Goal: Task Accomplishment & Management: Use online tool/utility

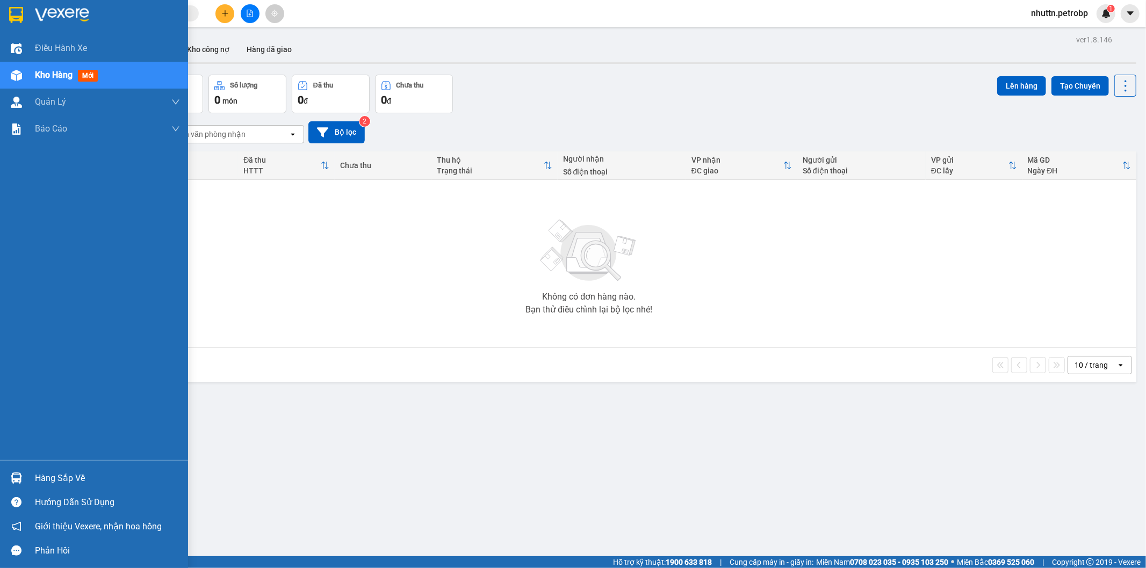
click at [38, 481] on div "Hàng sắp về" at bounding box center [107, 479] width 145 height 16
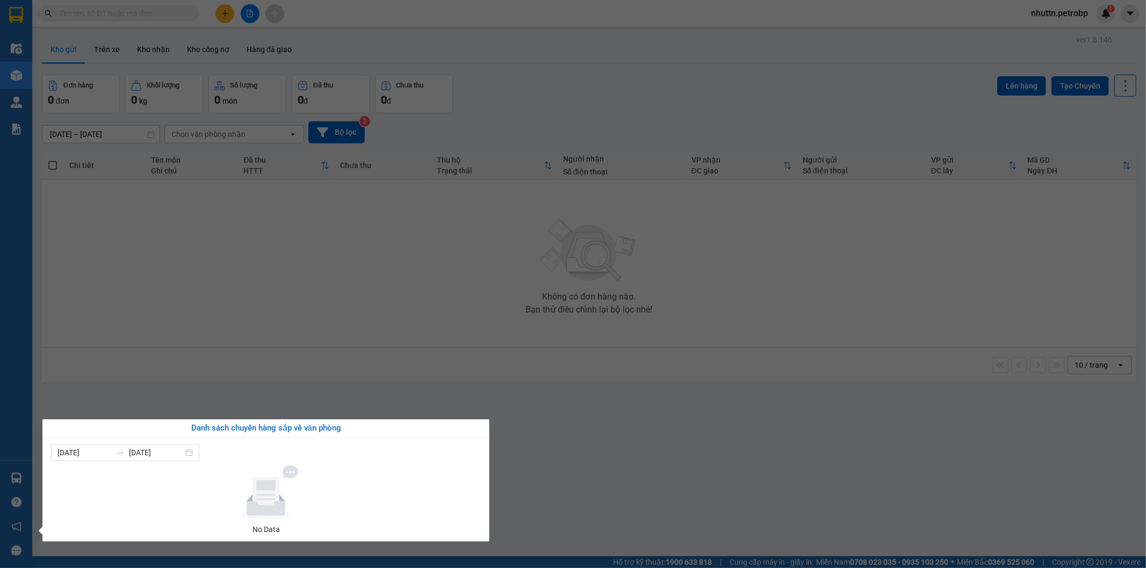
click at [588, 427] on section "Kết quả tìm kiếm ( 0 ) Bộ lọc No Data nhuttn.petrobp 1 Điều hành xe Kho hàng mớ…" at bounding box center [573, 284] width 1146 height 568
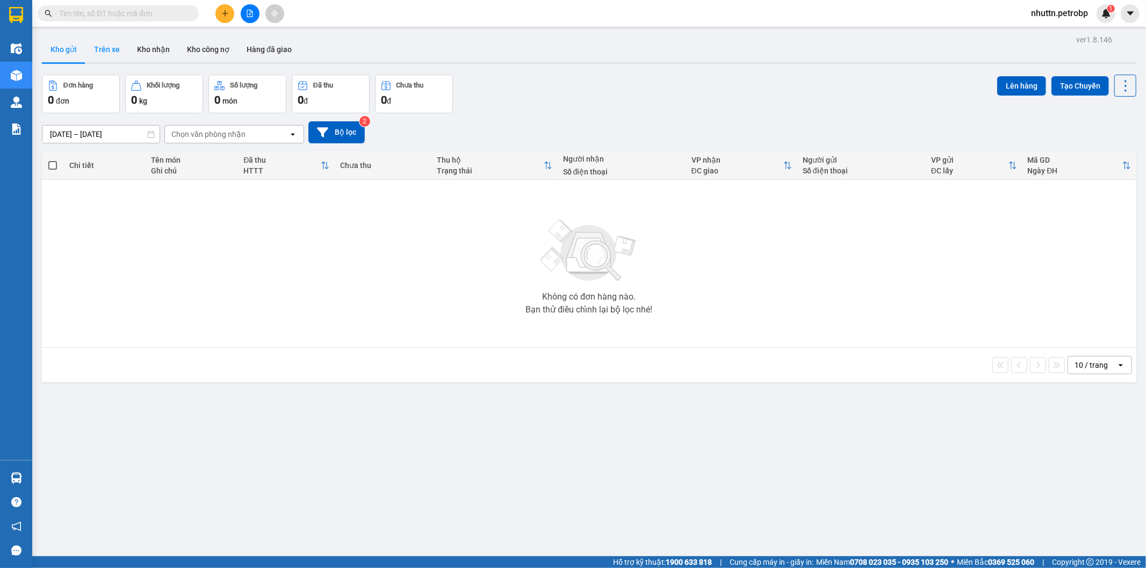
click at [106, 55] on button "Trên xe" at bounding box center [106, 50] width 43 height 26
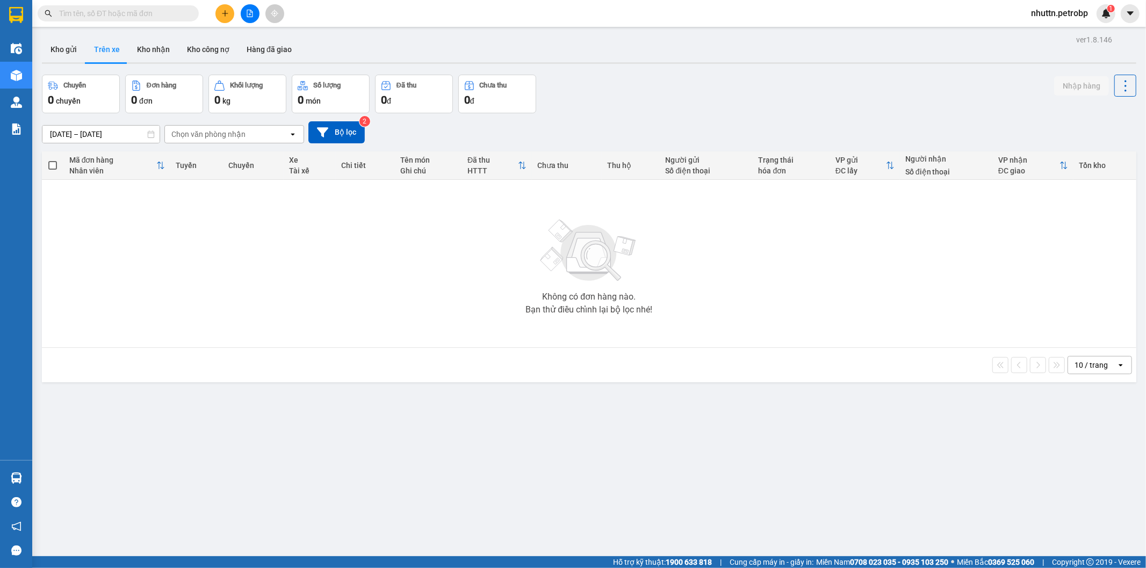
click at [116, 135] on input "[DATE] – [DATE]" at bounding box center [100, 134] width 117 height 17
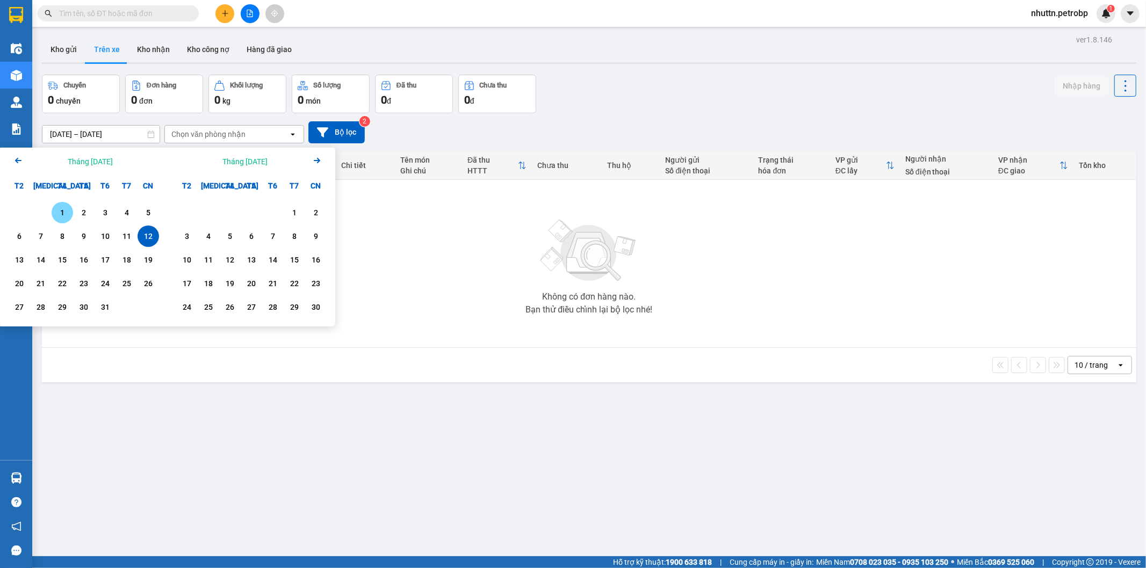
click at [67, 213] on div "1" at bounding box center [62, 212] width 15 height 13
click at [150, 240] on div "12" at bounding box center [148, 236] width 15 height 13
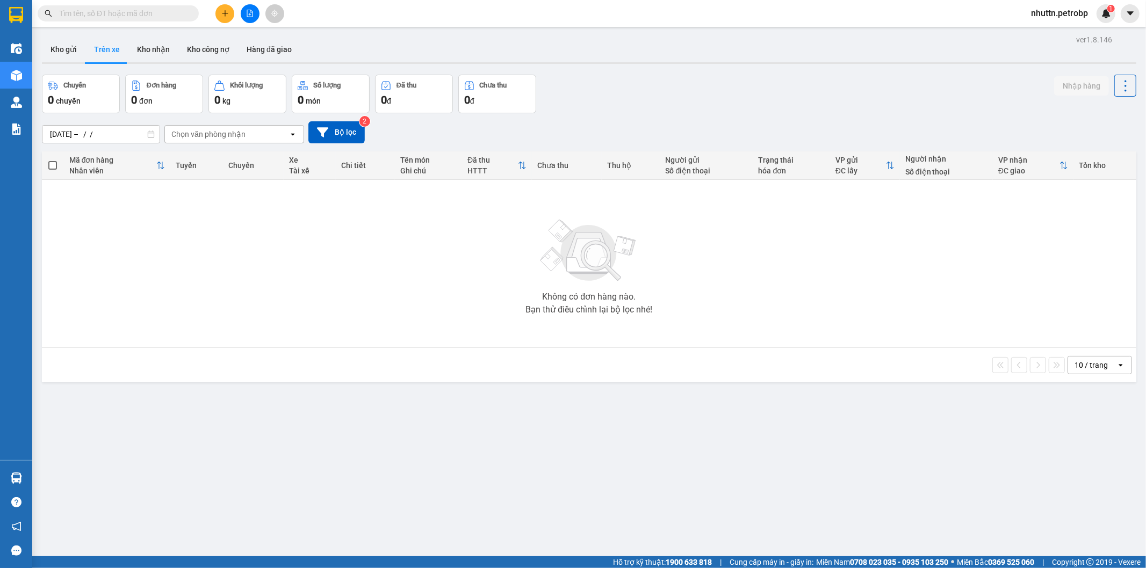
type input "[DATE] – [DATE]"
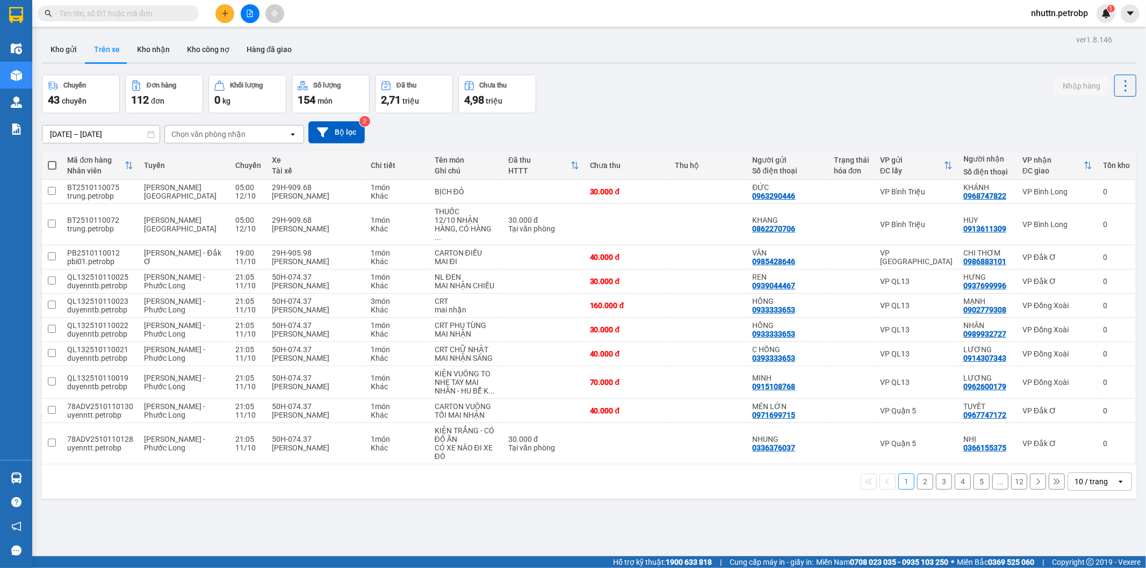
click at [217, 138] on div "Chọn văn phòng nhận" at bounding box center [208, 134] width 74 height 11
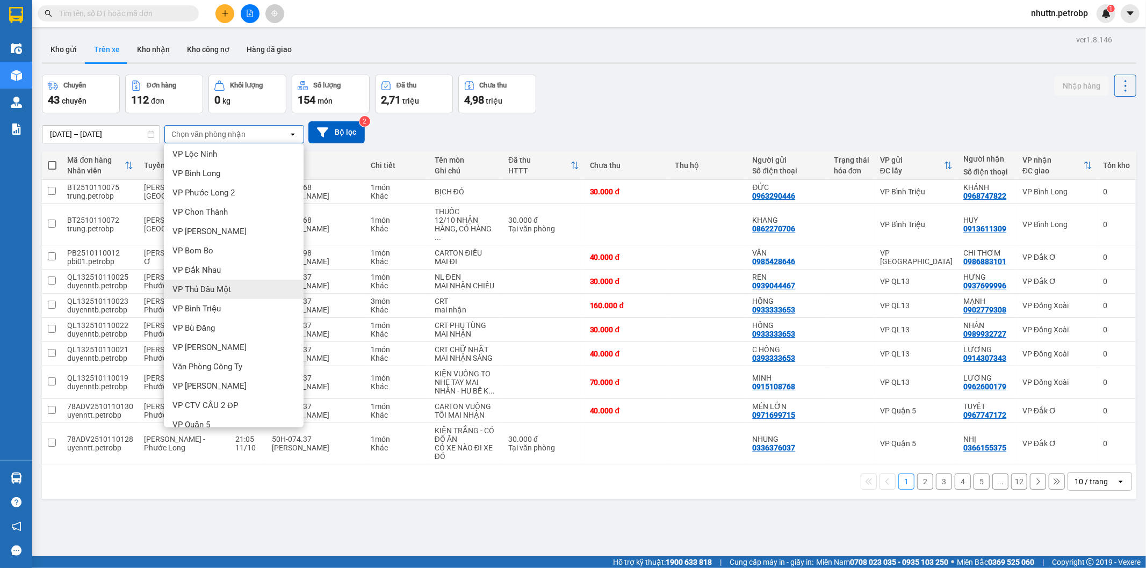
scroll to position [168, 0]
click at [205, 338] on span "VP [PERSON_NAME]" at bounding box center [209, 337] width 74 height 11
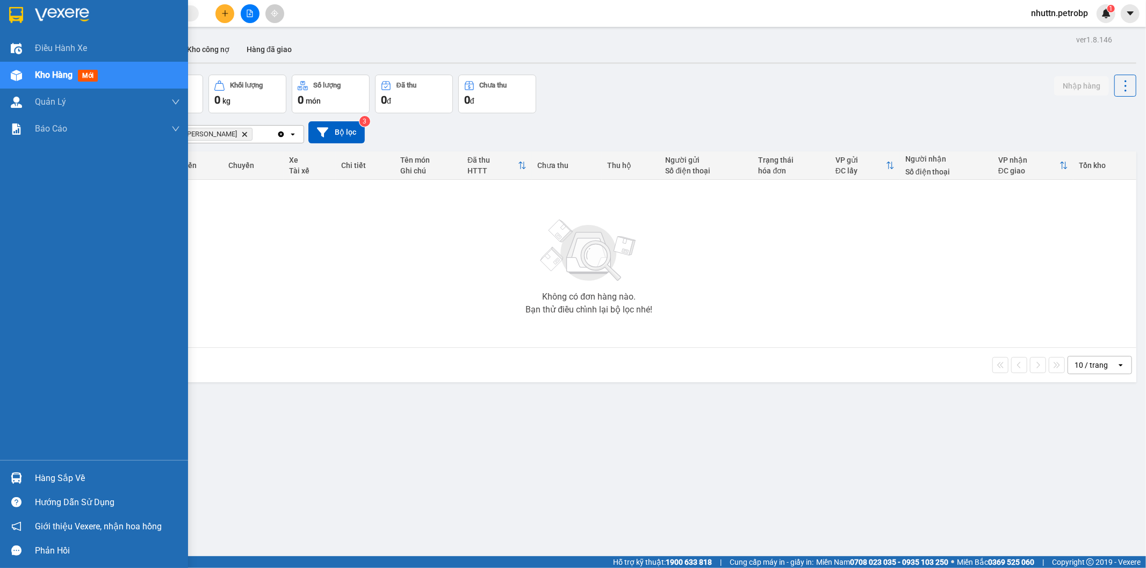
click at [50, 480] on div "Hàng sắp về" at bounding box center [107, 479] width 145 height 16
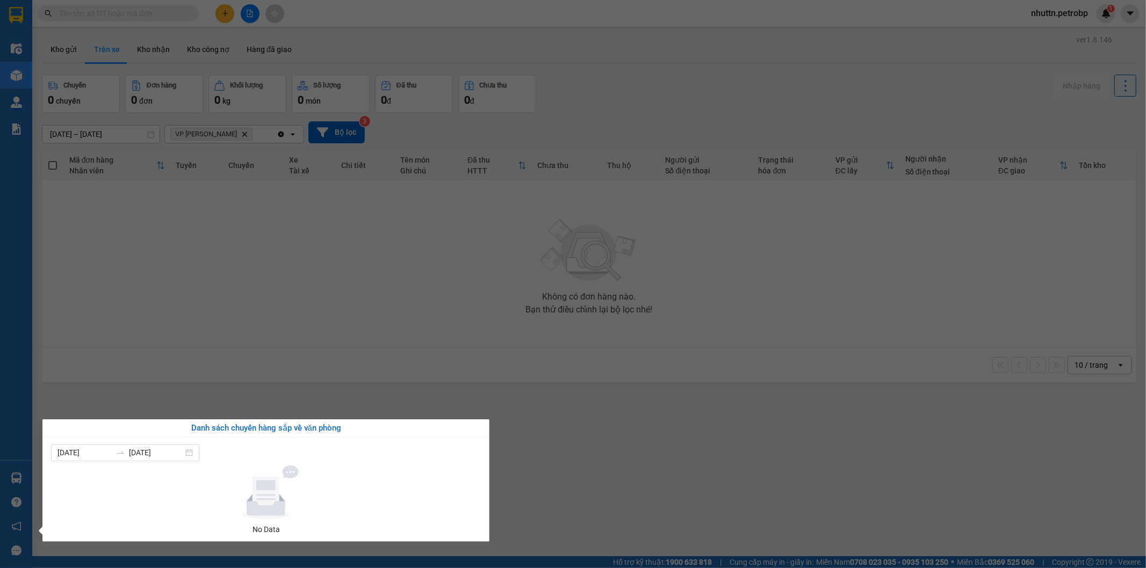
click at [602, 427] on section "Kết quả tìm kiếm ( 0 ) Bộ lọc No Data nhuttn.petrobp 1 Điều hành xe Kho hàng mớ…" at bounding box center [573, 284] width 1146 height 568
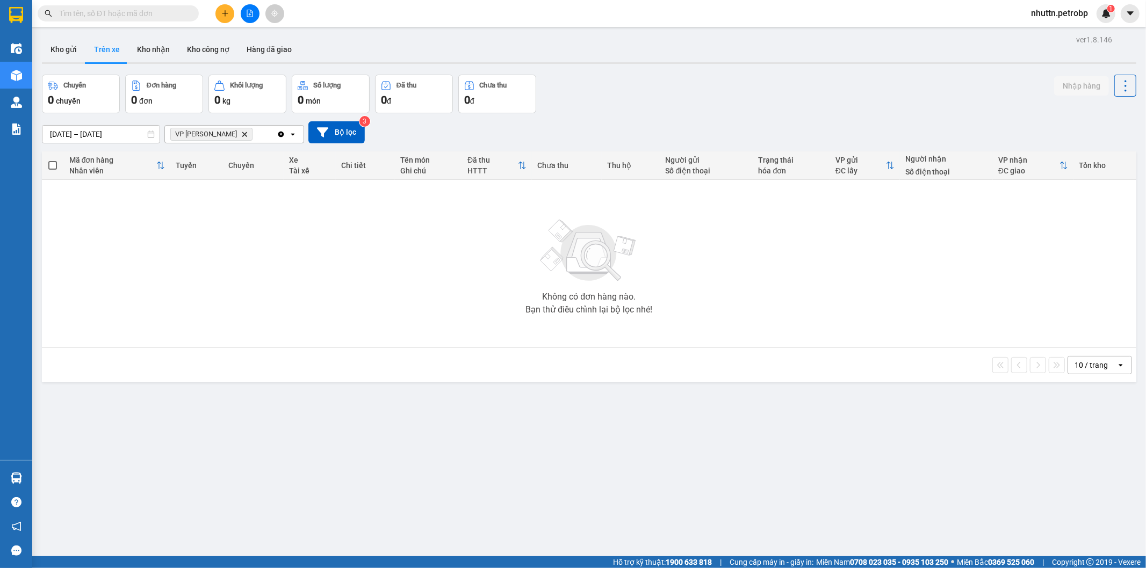
scroll to position [49, 0]
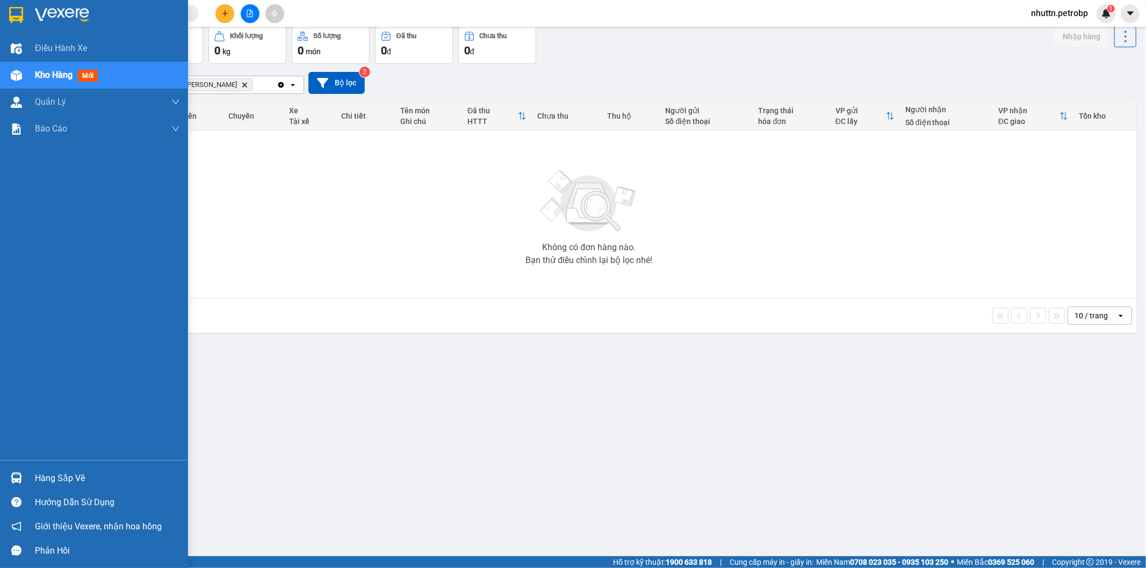
click at [68, 477] on div "Hàng sắp về" at bounding box center [107, 479] width 145 height 16
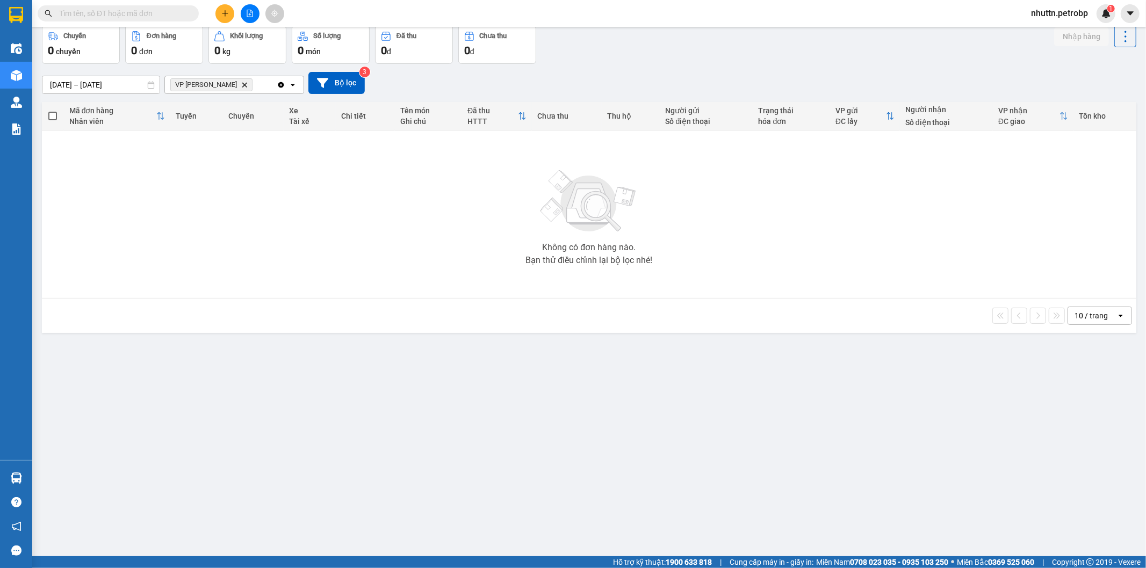
click at [645, 458] on section "Kết quả tìm kiếm ( 0 ) Bộ lọc No Data nhuttn.petrobp 1 Điều hành xe Kho hàng mớ…" at bounding box center [573, 284] width 1146 height 568
drag, startPoint x: 583, startPoint y: 506, endPoint x: 825, endPoint y: 373, distance: 275.1
click at [825, 373] on div "ver 1.8.146 Kho gửi Trên xe Kho nhận Kho công nợ Hàng đã giao Chuyến 0 chuyến Đ…" at bounding box center [589, 267] width 1103 height 568
click at [865, 417] on div "ver 1.8.146 Kho gửi Trên xe Kho nhận Kho công nợ Hàng đã giao Chuyến 0 chuyến Đ…" at bounding box center [589, 267] width 1103 height 568
click at [249, 460] on div "ver 1.8.146 Kho gửi Trên xe Kho nhận Kho công nợ Hàng đã giao Chuyến 0 chuyến Đ…" at bounding box center [589, 267] width 1103 height 568
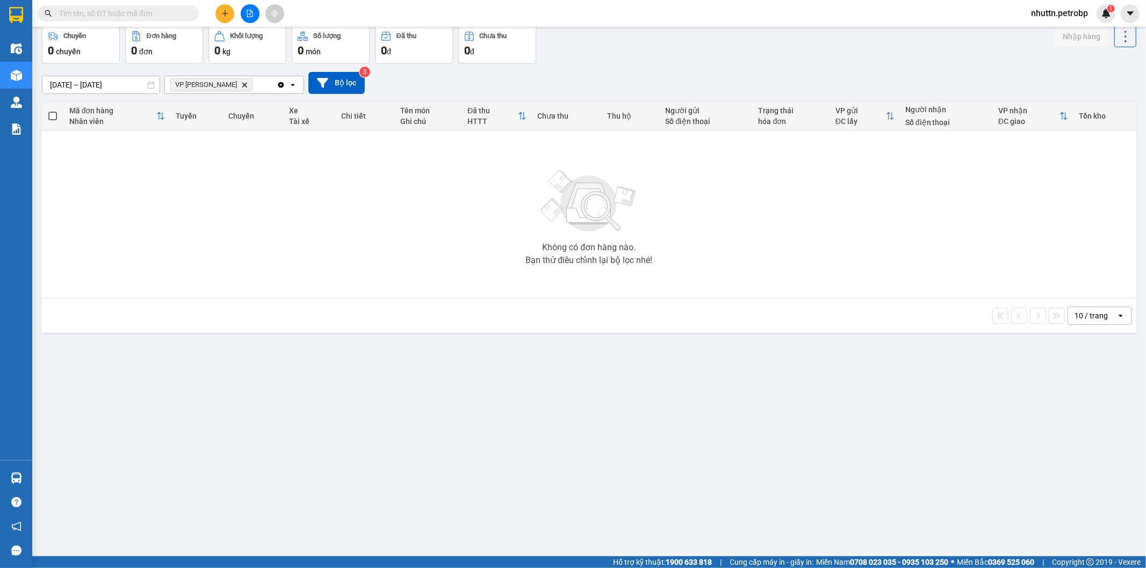
scroll to position [0, 0]
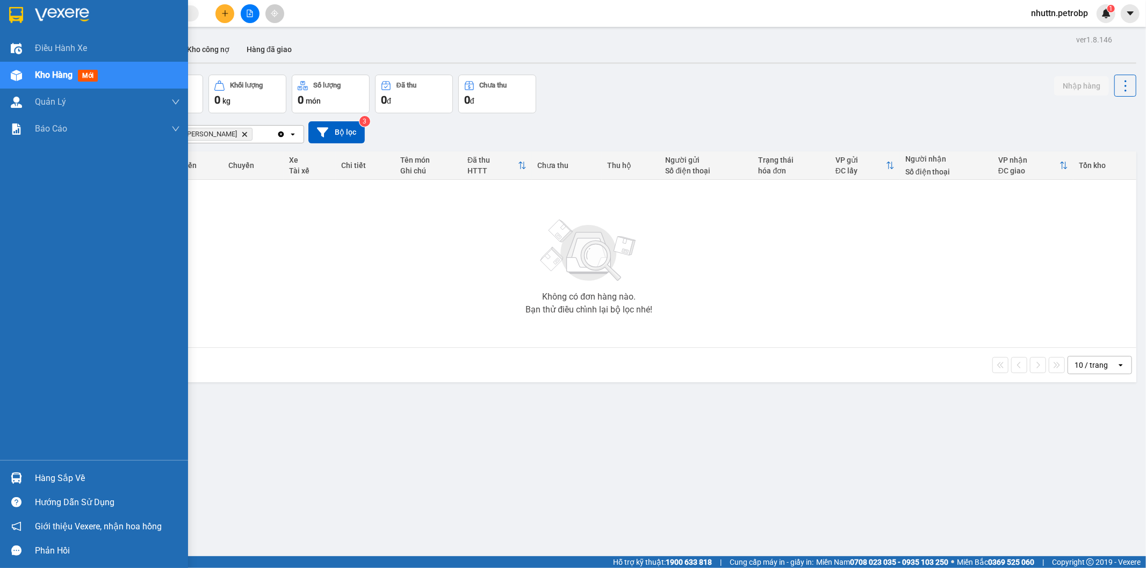
click at [62, 480] on div "Hàng sắp về" at bounding box center [107, 479] width 145 height 16
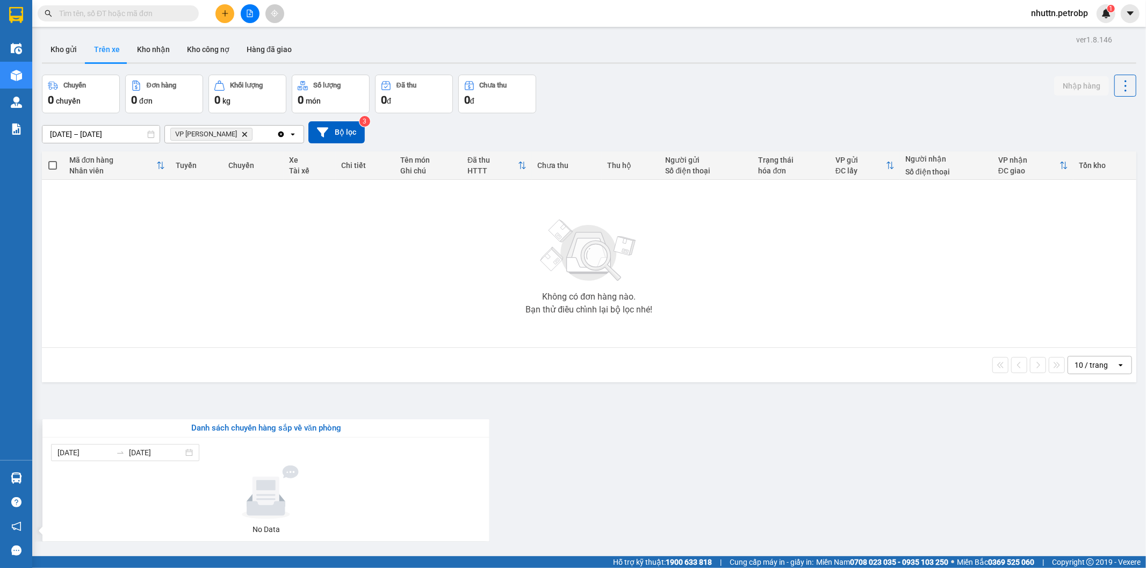
click at [680, 416] on section "Kết quả tìm kiếm ( 0 ) Bộ lọc No Data nhuttn.petrobp 1 Điều hành xe Kho hàng mớ…" at bounding box center [573, 284] width 1146 height 568
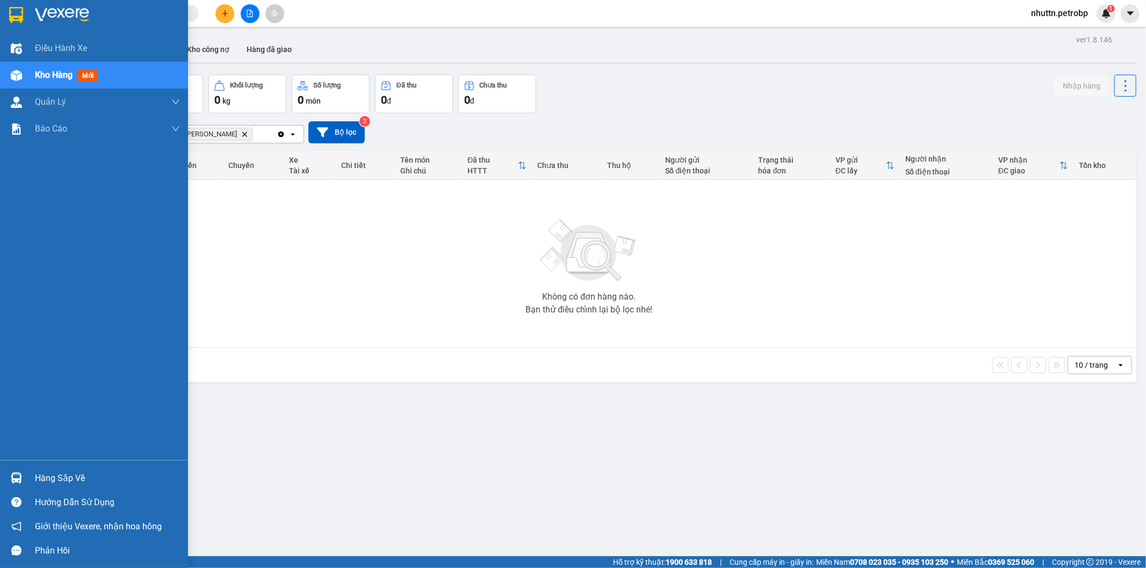
click at [47, 479] on div "Hàng sắp về" at bounding box center [107, 479] width 145 height 16
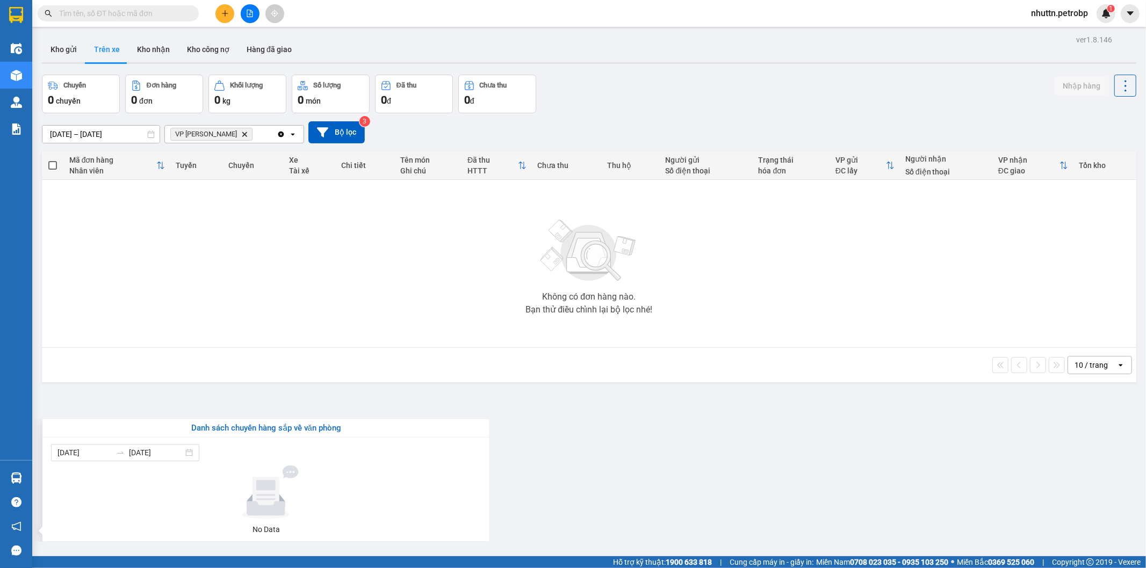
click at [617, 474] on section "Kết quả tìm kiếm ( 0 ) Bộ lọc No Data nhuttn.petrobp 1 Điều hành xe Kho hàng mớ…" at bounding box center [573, 284] width 1146 height 568
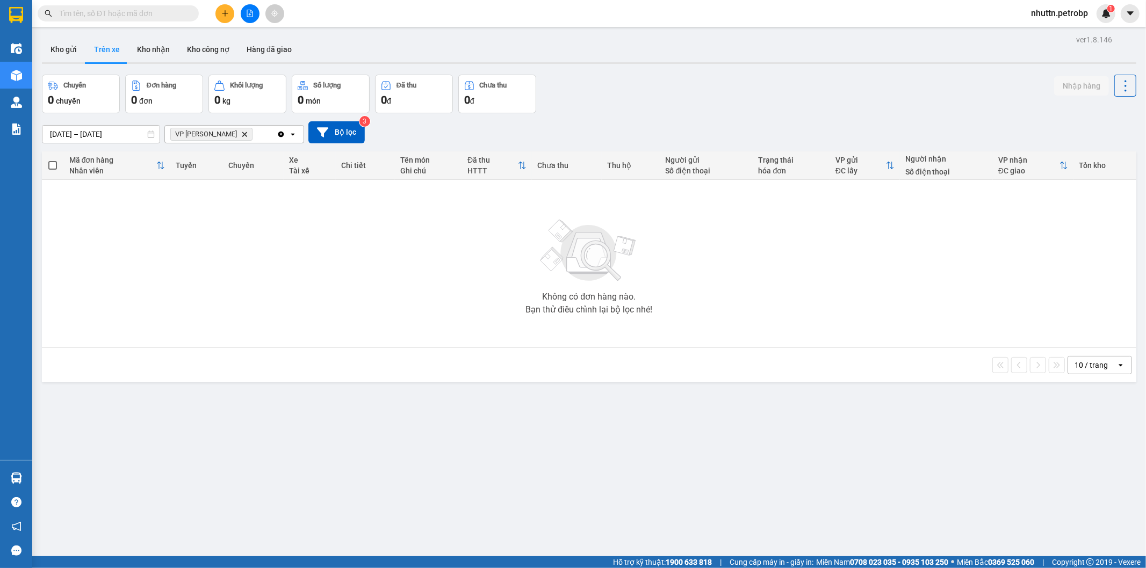
click at [335, 489] on div "ver 1.8.146 Kho gửi Trên xe Kho nhận Kho công nợ Hàng đã giao Chuyến 0 chuyến Đ…" at bounding box center [589, 316] width 1103 height 568
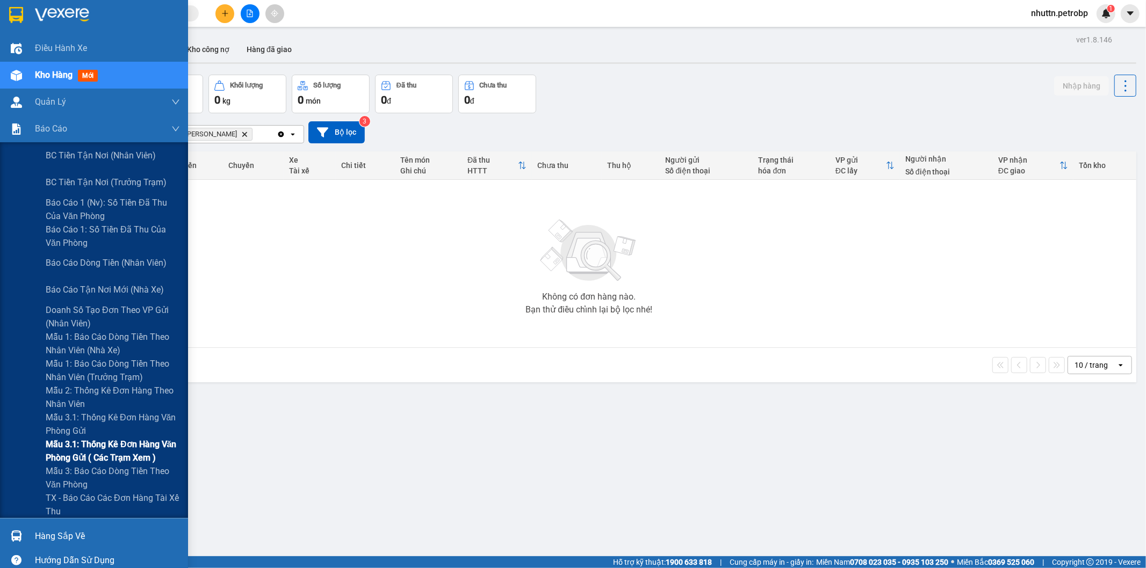
click at [94, 453] on span "Mẫu 3.1: Thống kê đơn hàng văn phòng gửi ( các trạm xem )" at bounding box center [113, 451] width 134 height 27
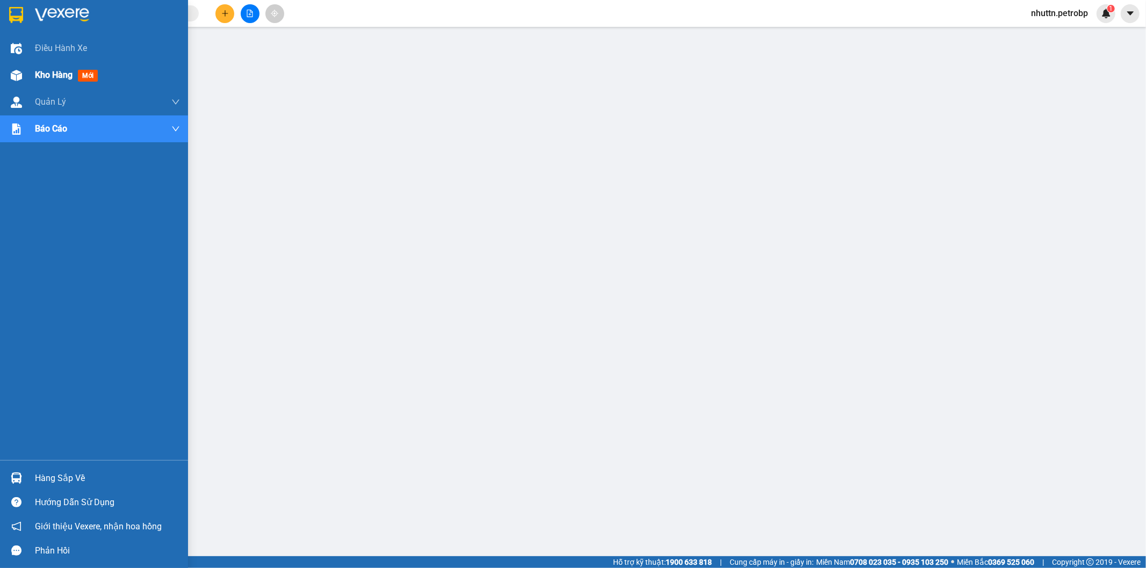
click at [62, 79] on span "Kho hàng" at bounding box center [54, 75] width 38 height 10
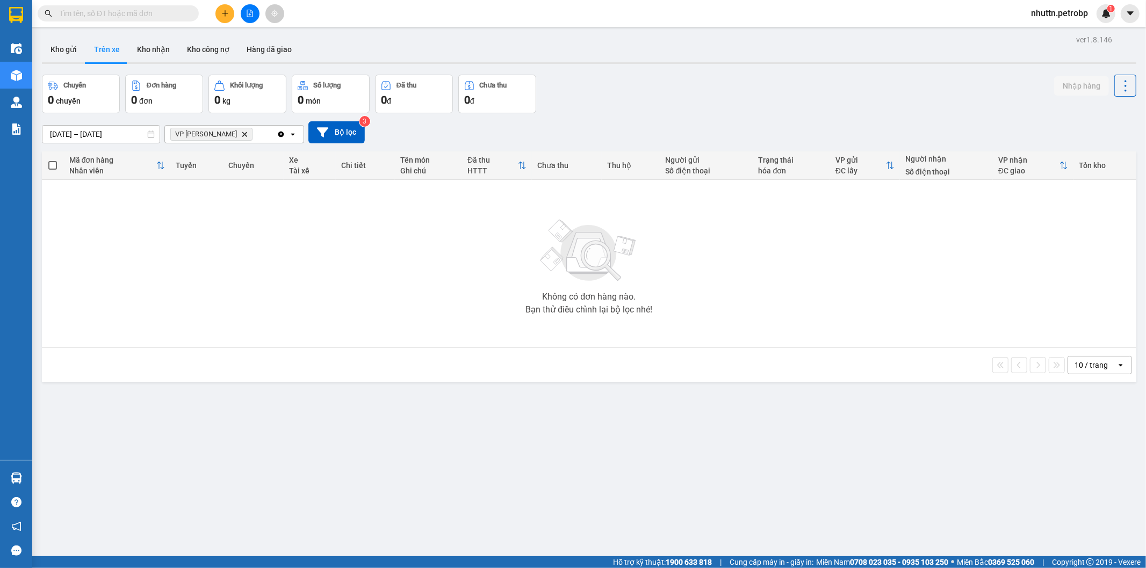
click at [1000, 467] on div "ver 1.8.146 Kho gửi Trên xe Kho nhận Kho công nợ Hàng đã giao Chuyến 0 chuyến Đ…" at bounding box center [589, 316] width 1103 height 568
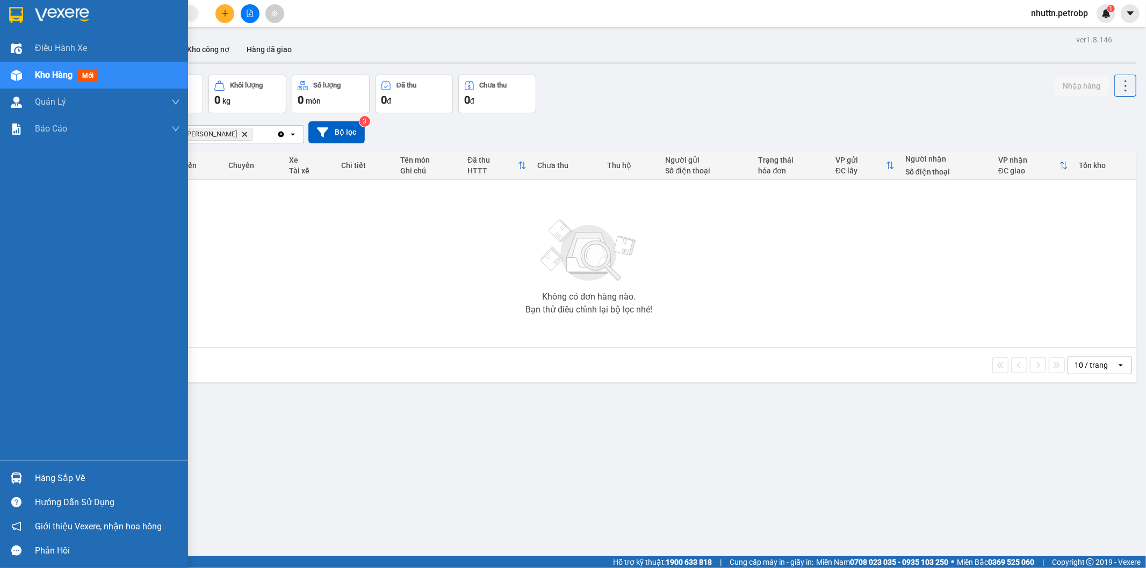
click at [51, 473] on div "Hàng sắp về" at bounding box center [107, 479] width 145 height 16
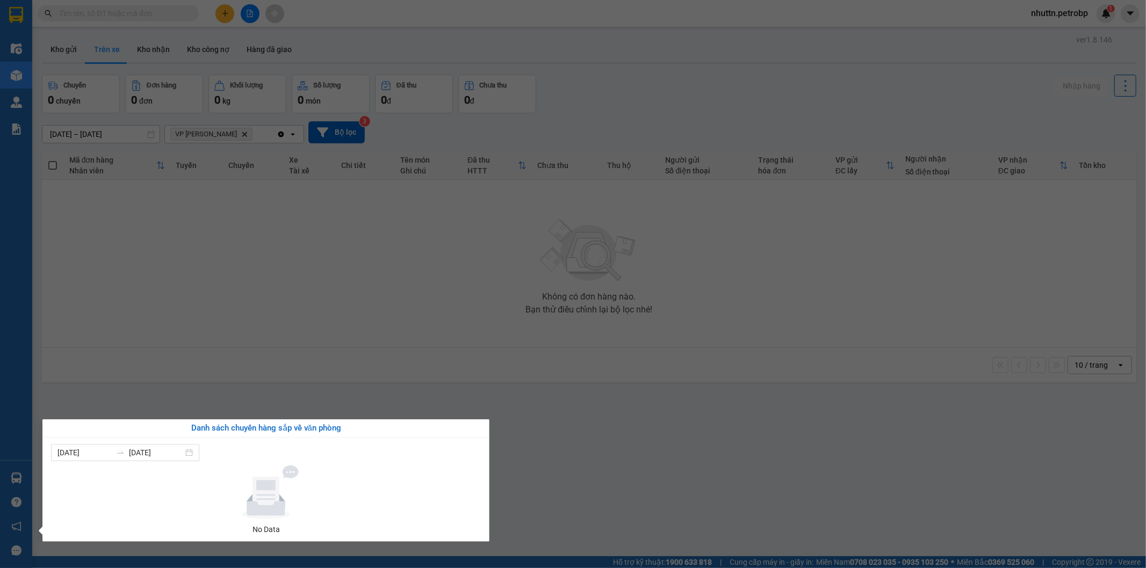
click at [588, 513] on section "Kết quả tìm kiếm ( 0 ) Bộ lọc No Data nhuttn.petrobp 1 Điều hành xe Kho hàng mớ…" at bounding box center [573, 284] width 1146 height 568
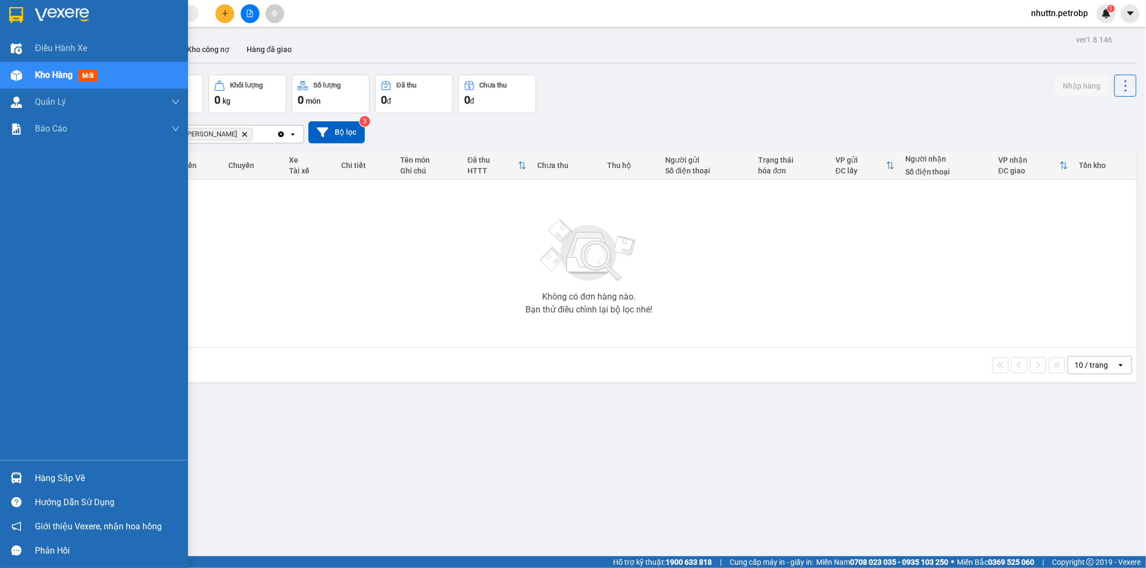
click at [79, 476] on div "Hàng sắp về" at bounding box center [107, 479] width 145 height 16
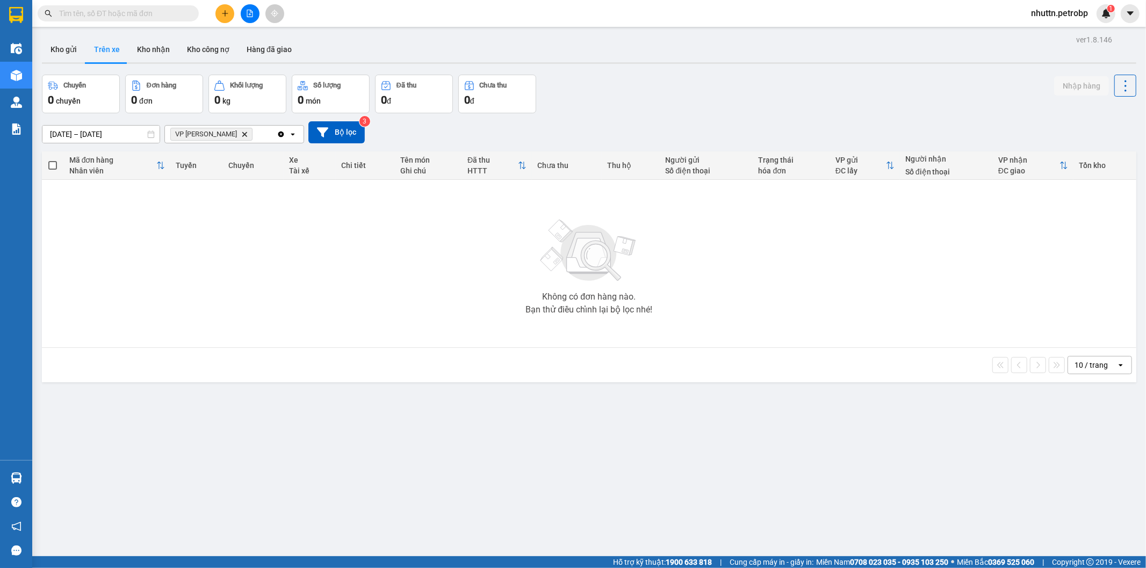
click at [673, 421] on section "Kết quả tìm kiếm ( 0 ) Bộ lọc No Data nhuttn.petrobp 1 Điều hành xe Kho hàng mớ…" at bounding box center [573, 284] width 1146 height 568
click at [396, 457] on div "ver 1.8.146 Kho gửi Trên xe Kho nhận Kho công nợ Hàng đã giao Chuyến 0 chuyến Đ…" at bounding box center [589, 316] width 1103 height 568
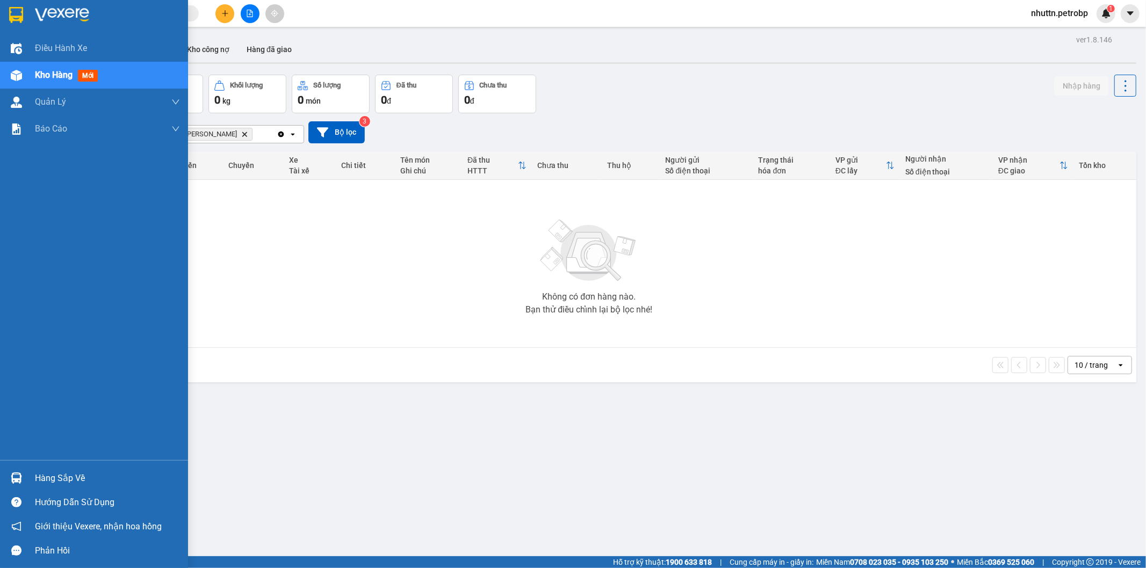
click at [39, 478] on div "Hàng sắp về" at bounding box center [107, 479] width 145 height 16
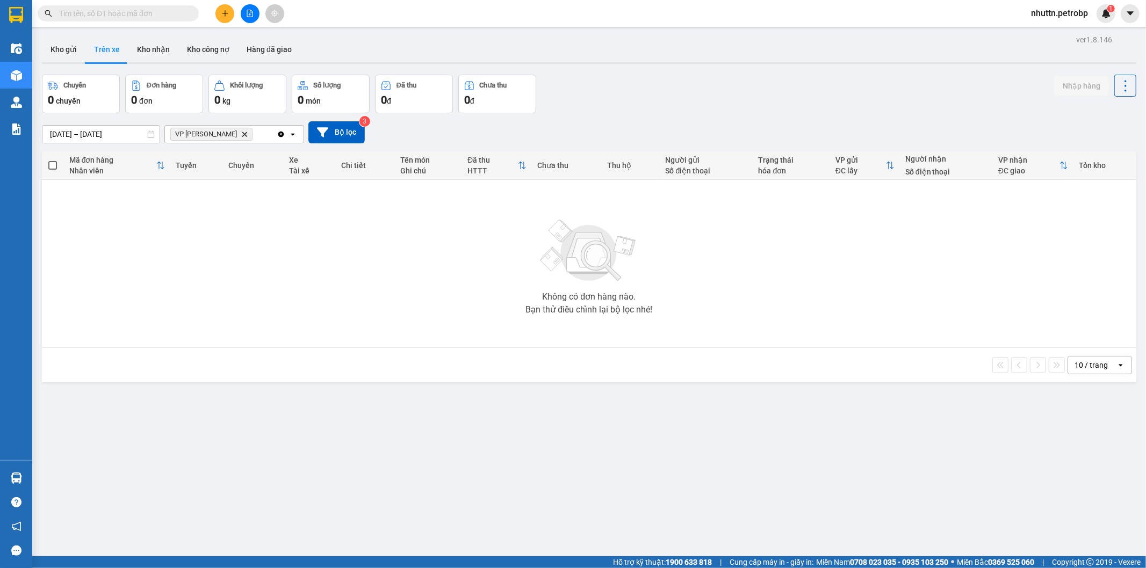
click at [677, 441] on section "Kết quả tìm kiếm ( 0 ) Bộ lọc No Data nhuttn.petrobp 1 Điều hành xe Kho hàng mớ…" at bounding box center [573, 284] width 1146 height 568
click at [110, 53] on button "Trên xe" at bounding box center [106, 50] width 43 height 26
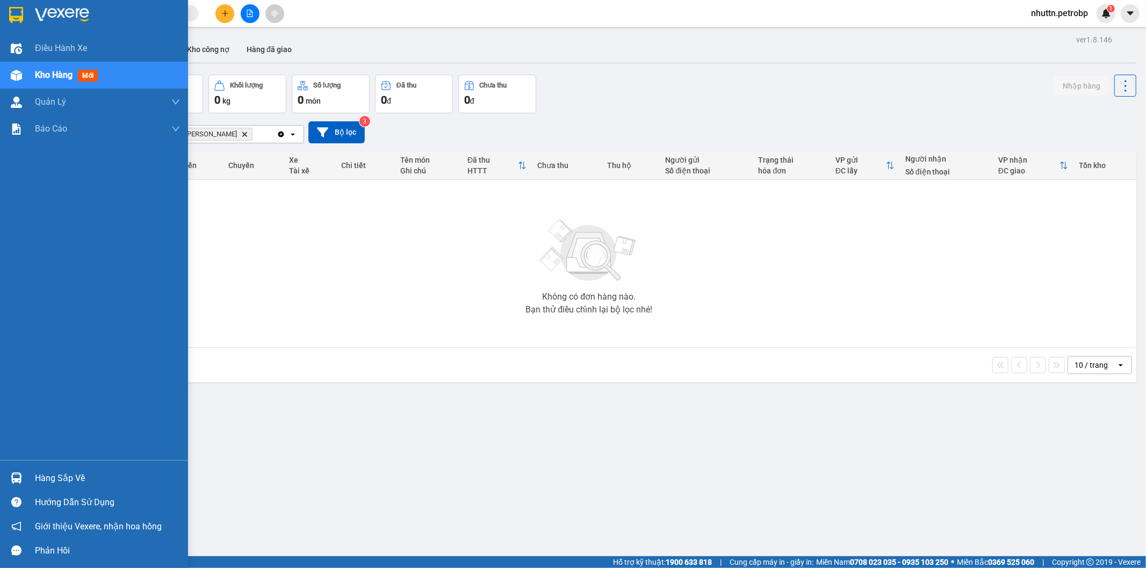
click at [23, 76] on div at bounding box center [16, 75] width 19 height 19
click at [151, 470] on div "Hàng sắp về" at bounding box center [94, 478] width 188 height 24
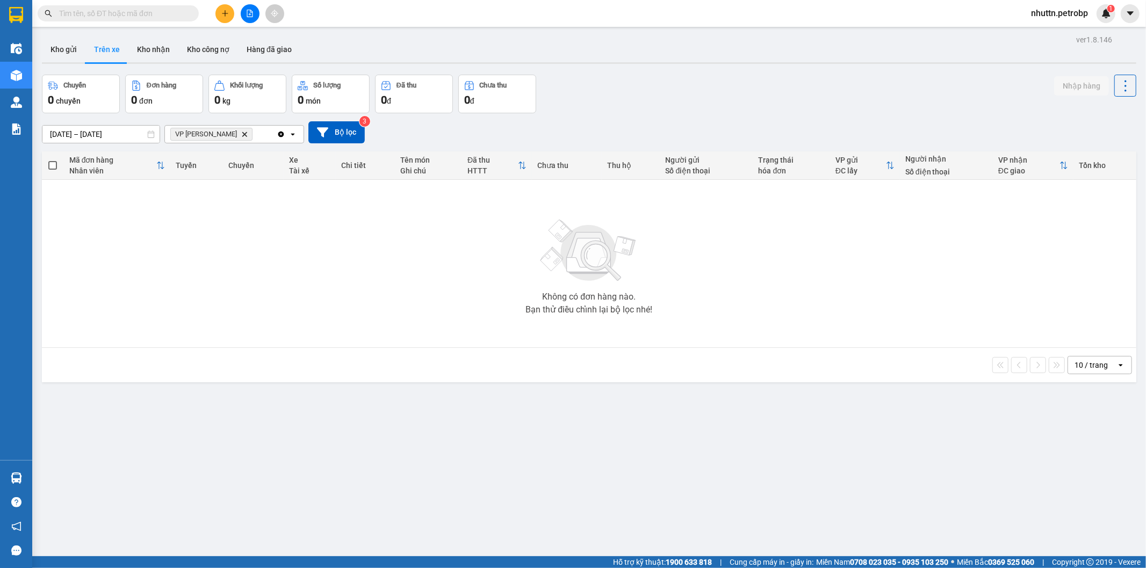
click at [636, 463] on section "Kết quả tìm kiếm ( 0 ) Bộ lọc No Data nhuttn.petrobp 1 Điều hành xe Kho hàng mớ…" at bounding box center [573, 284] width 1146 height 568
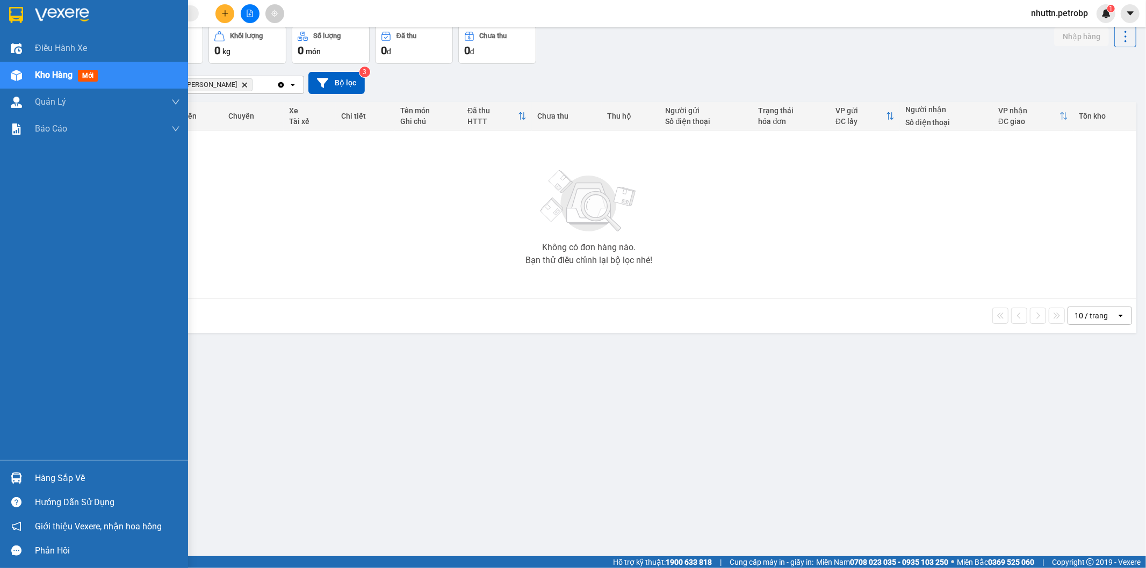
click at [41, 475] on div "Hàng sắp về" at bounding box center [107, 479] width 145 height 16
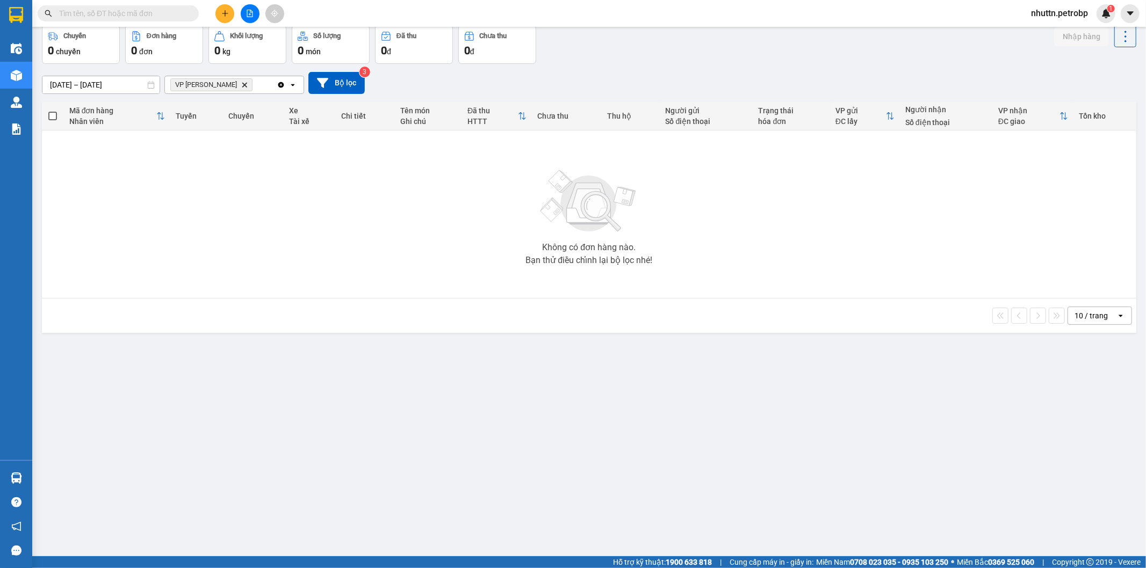
click at [931, 455] on section "Kết quả tìm kiếm ( 0 ) Bộ lọc No Data nhuttn.petrobp 1 Điều hành xe Kho hàng mớ…" at bounding box center [573, 284] width 1146 height 568
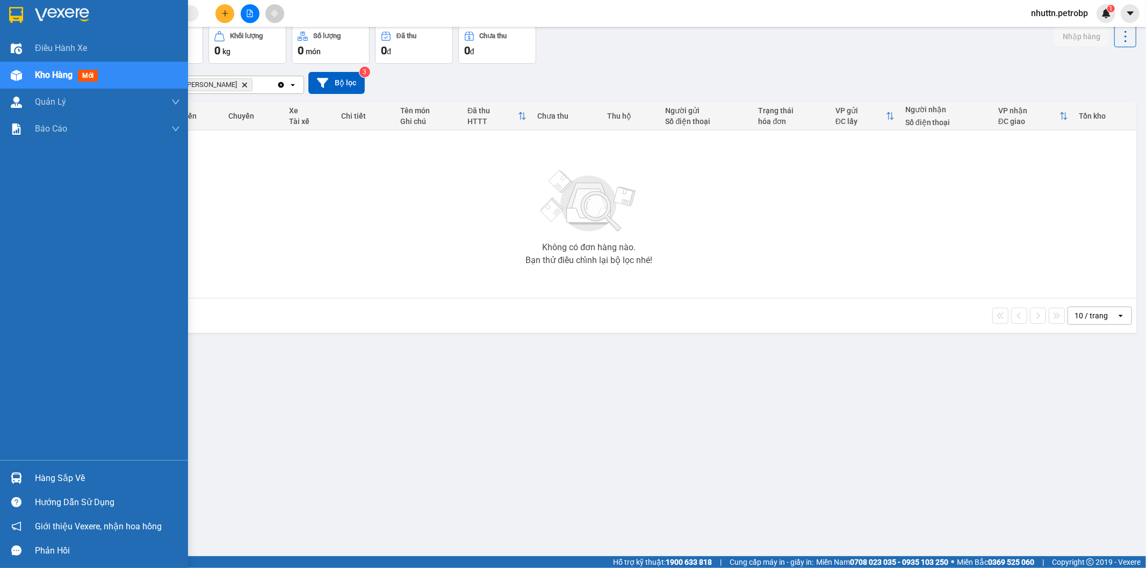
click at [68, 481] on div "Hàng sắp về" at bounding box center [107, 479] width 145 height 16
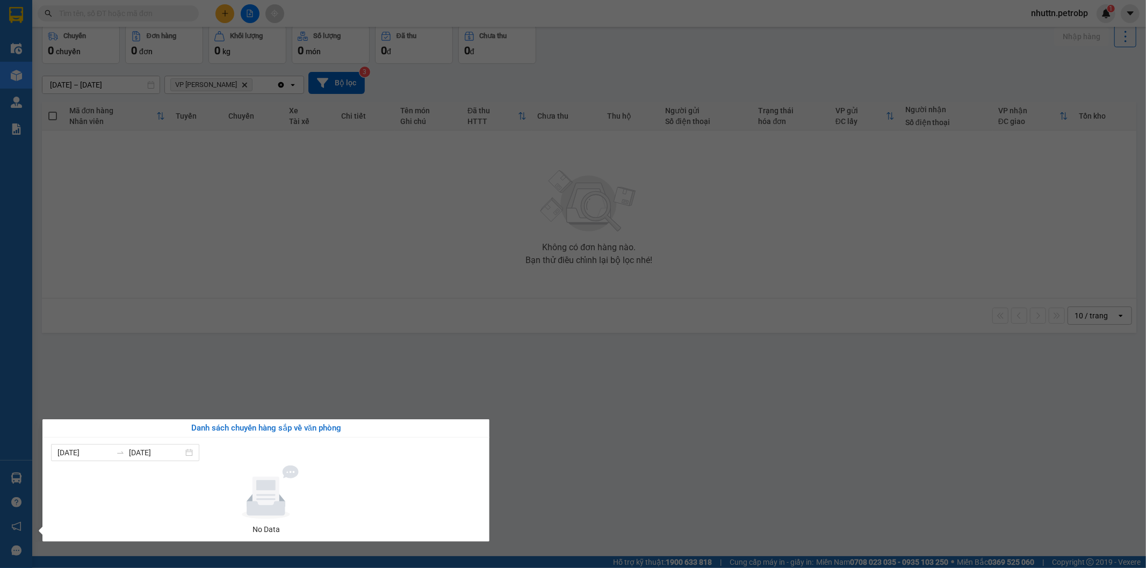
click at [647, 452] on section "Kết quả tìm kiếm ( 0 ) Bộ lọc No Data nhuttn.petrobp 1 Điều hành xe Kho hàng mớ…" at bounding box center [573, 284] width 1146 height 568
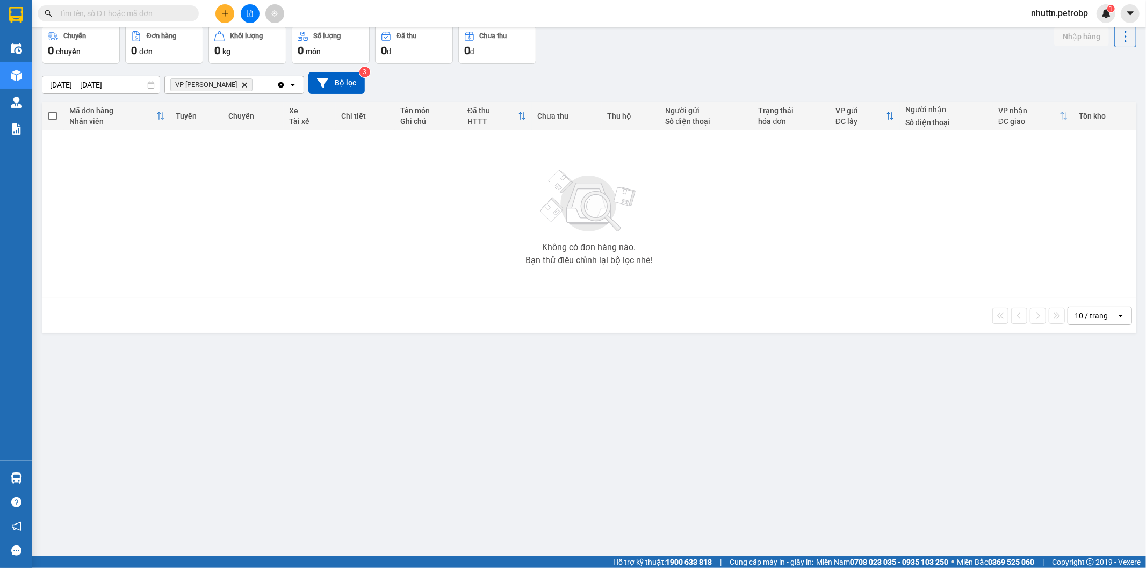
click at [848, 458] on div "ver 1.8.146 Kho gửi Trên xe Kho nhận Kho công nợ Hàng đã giao Chuyến 0 chuyến Đ…" at bounding box center [589, 267] width 1103 height 568
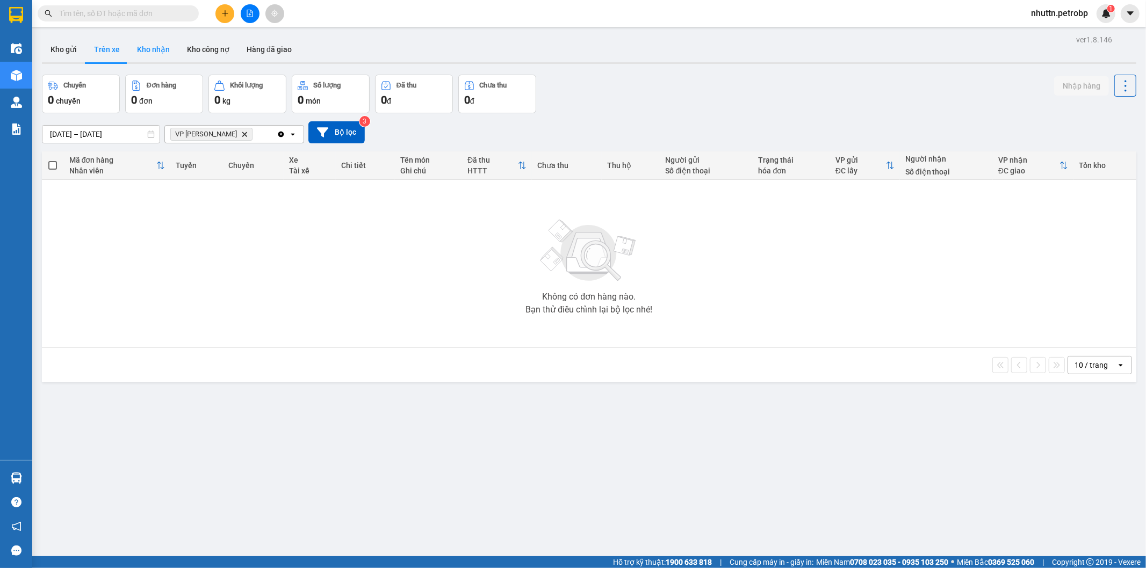
click at [145, 47] on button "Kho nhận" at bounding box center [153, 50] width 50 height 26
type input "[DATE] – [DATE]"
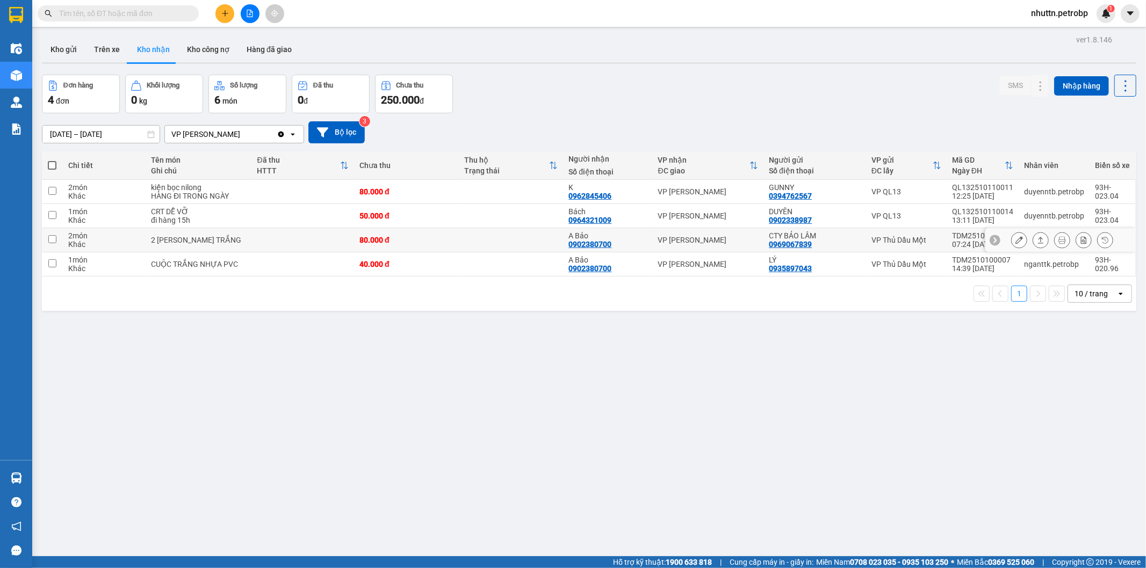
click at [52, 239] on input "checkbox" at bounding box center [52, 239] width 8 height 8
checkbox input "true"
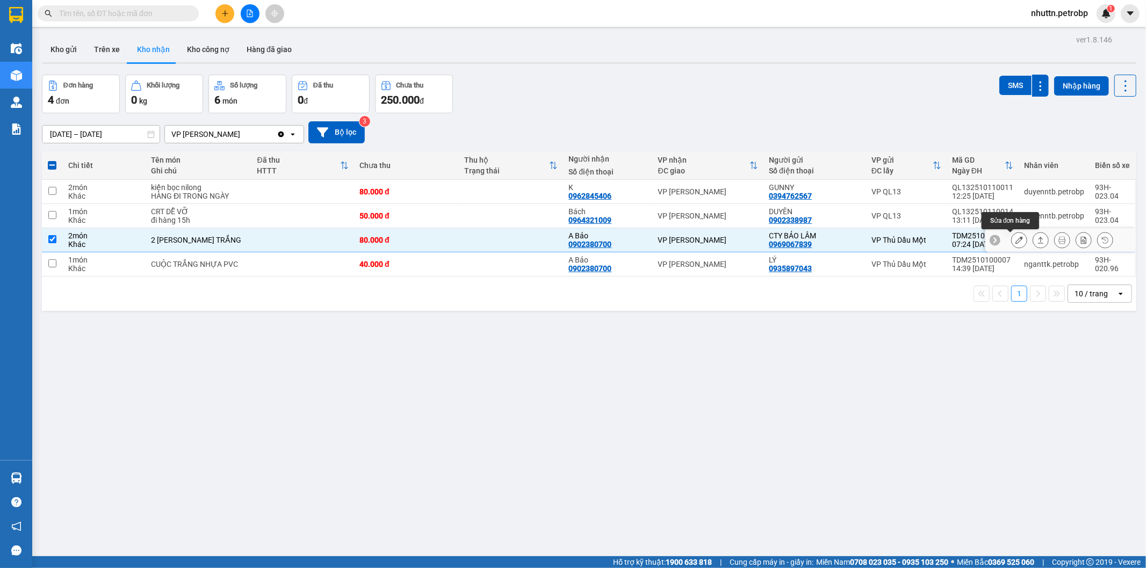
click at [1015, 242] on icon at bounding box center [1019, 240] width 8 height 8
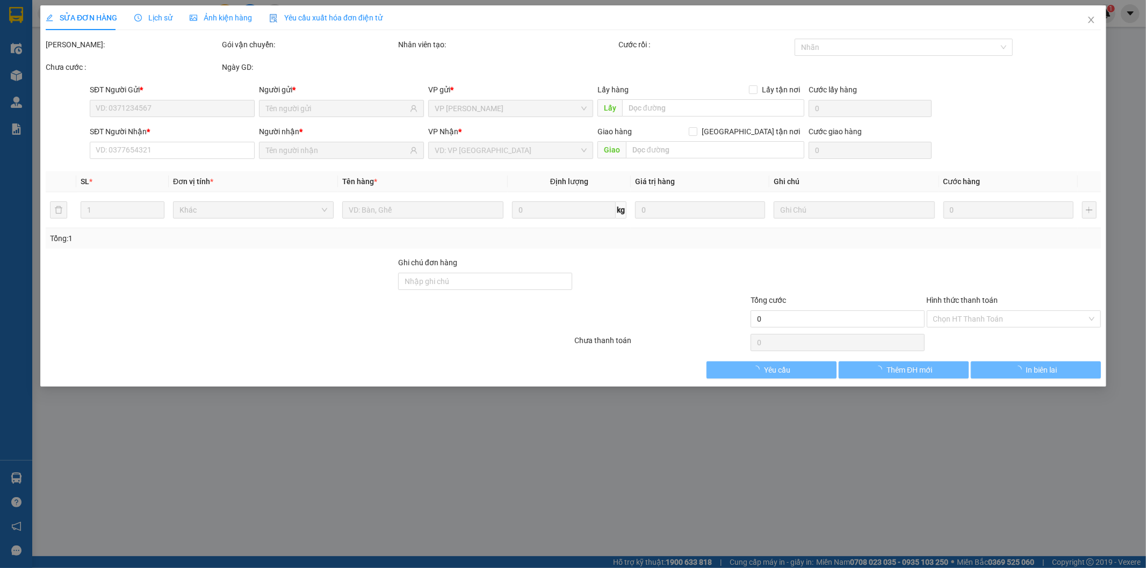
type input "0969067839"
type input "CTY BẢO LÂM"
type input "0902380700"
type input "A Bảo"
type input "80.000"
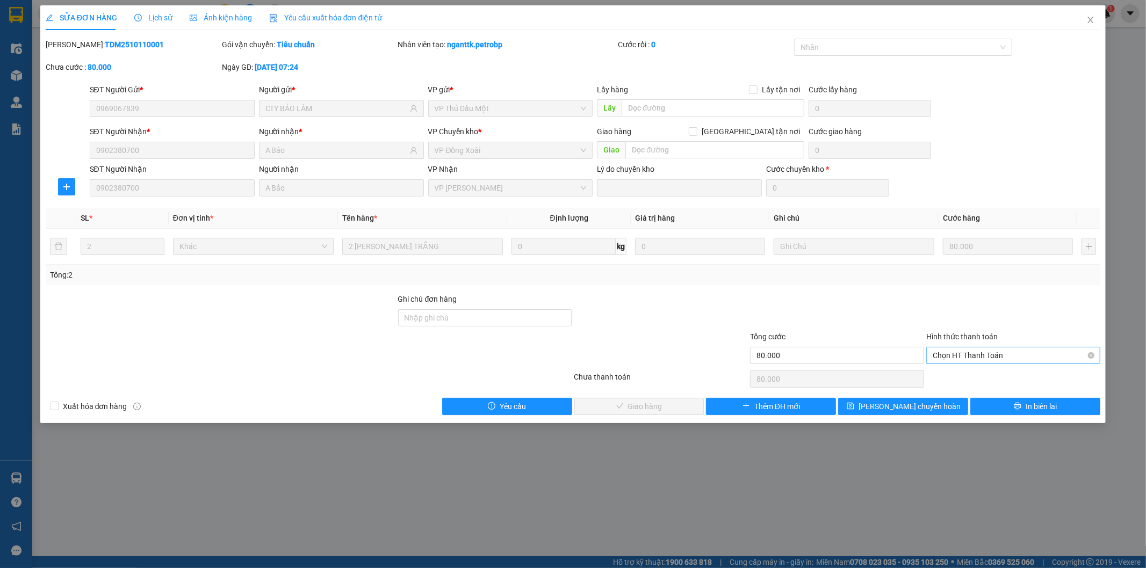
click at [990, 357] on span "Chọn HT Thanh Toán" at bounding box center [1013, 356] width 161 height 16
click at [948, 377] on div "Tại văn phòng" at bounding box center [1013, 377] width 161 height 12
type input "0"
click at [681, 410] on button "Giao hàng" at bounding box center [639, 406] width 130 height 17
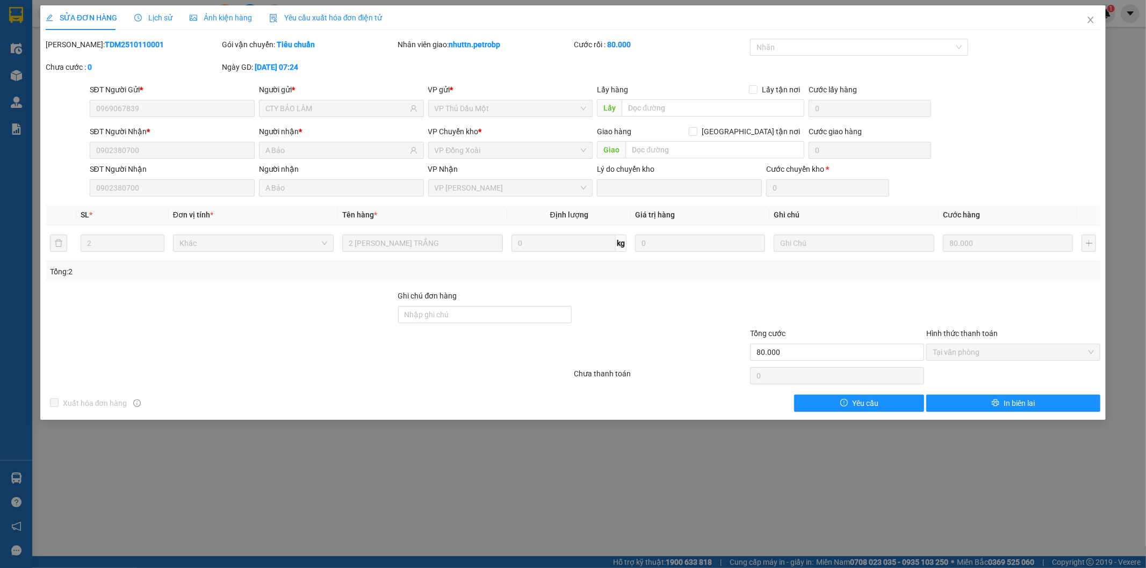
drag, startPoint x: 71, startPoint y: 44, endPoint x: 148, endPoint y: 47, distance: 77.4
click at [148, 47] on div "[PERSON_NAME]: TDM2510110001" at bounding box center [133, 45] width 174 height 12
copy b "TDM2510110001"
click at [1091, 20] on icon "close" at bounding box center [1091, 20] width 6 height 6
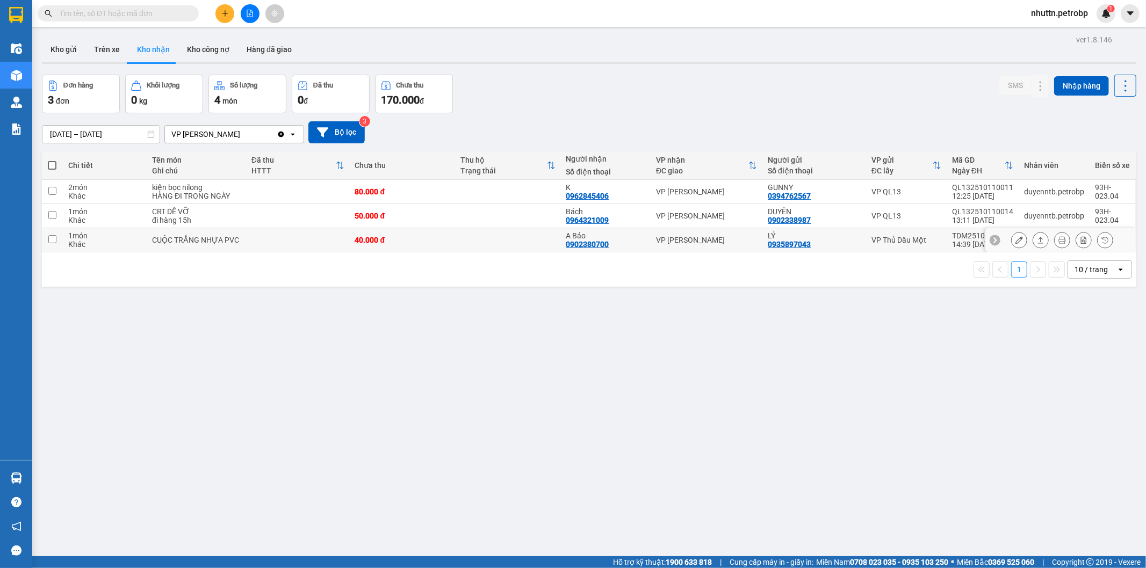
click at [51, 237] on input "checkbox" at bounding box center [52, 239] width 8 height 8
checkbox input "true"
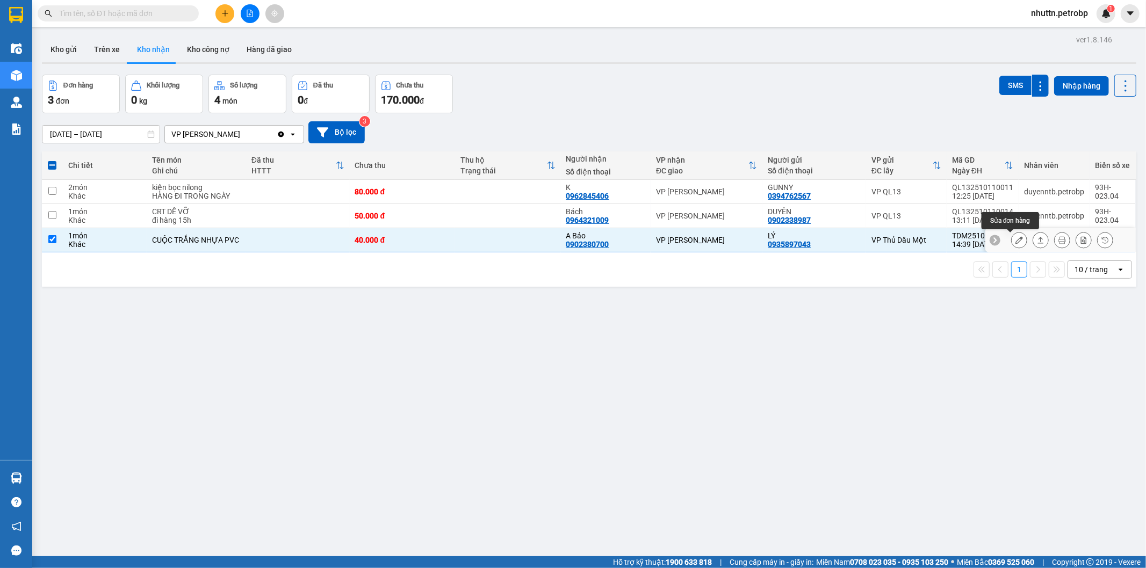
click at [1015, 243] on icon at bounding box center [1019, 240] width 8 height 8
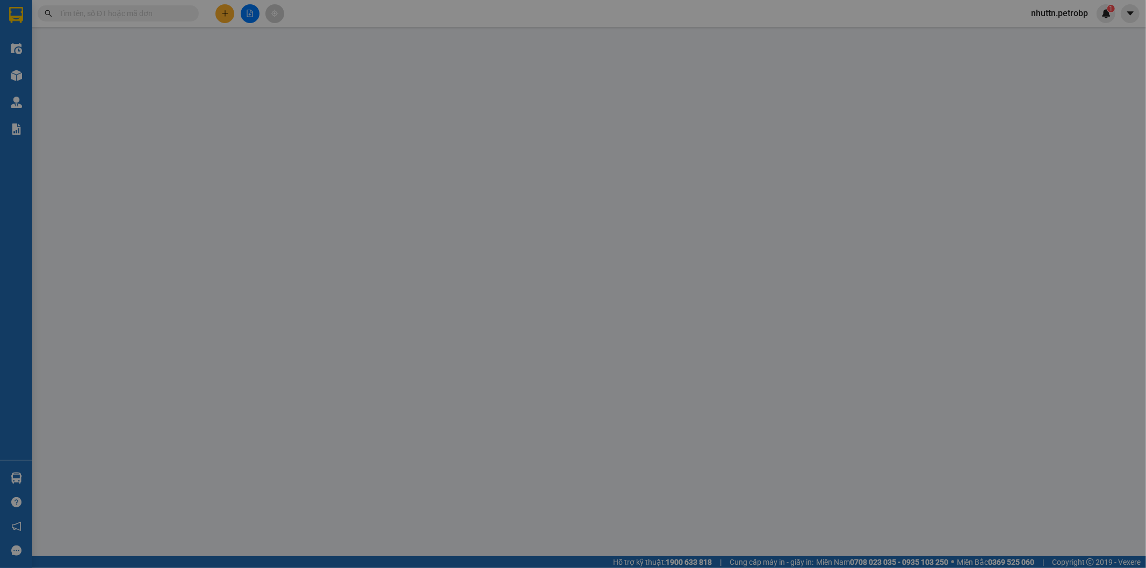
type input "0935897043"
type input "LÝ"
type input "0902380700"
type input "A Bảo"
type input "40.000"
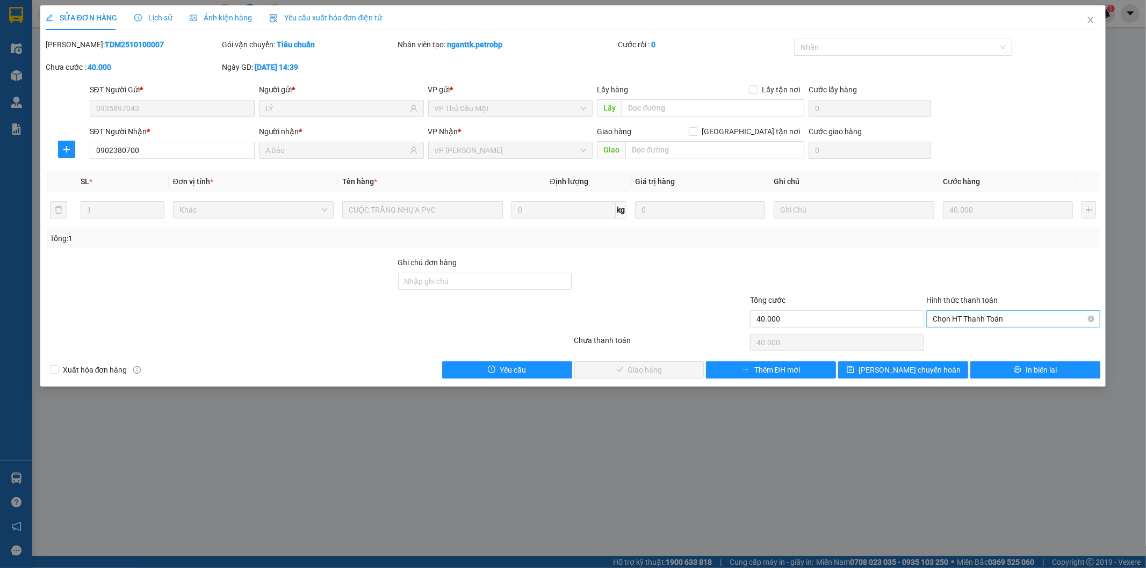
click at [969, 319] on span "Chọn HT Thanh Toán" at bounding box center [1013, 319] width 161 height 16
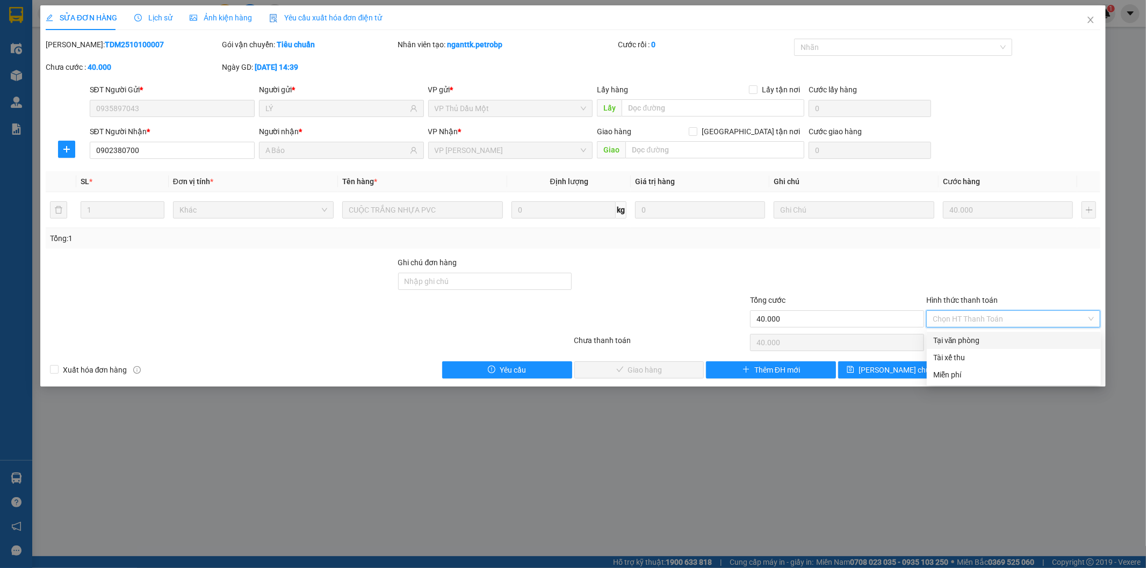
click at [955, 341] on div "Tại văn phòng" at bounding box center [1013, 341] width 161 height 12
type input "0"
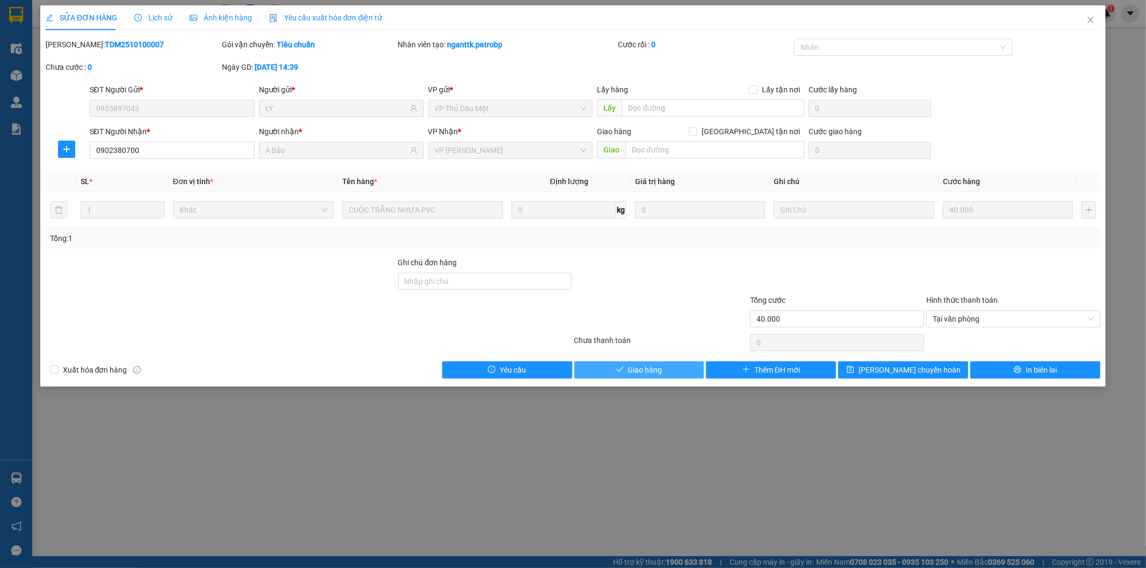
click at [654, 374] on span "Giao hàng" at bounding box center [645, 370] width 34 height 12
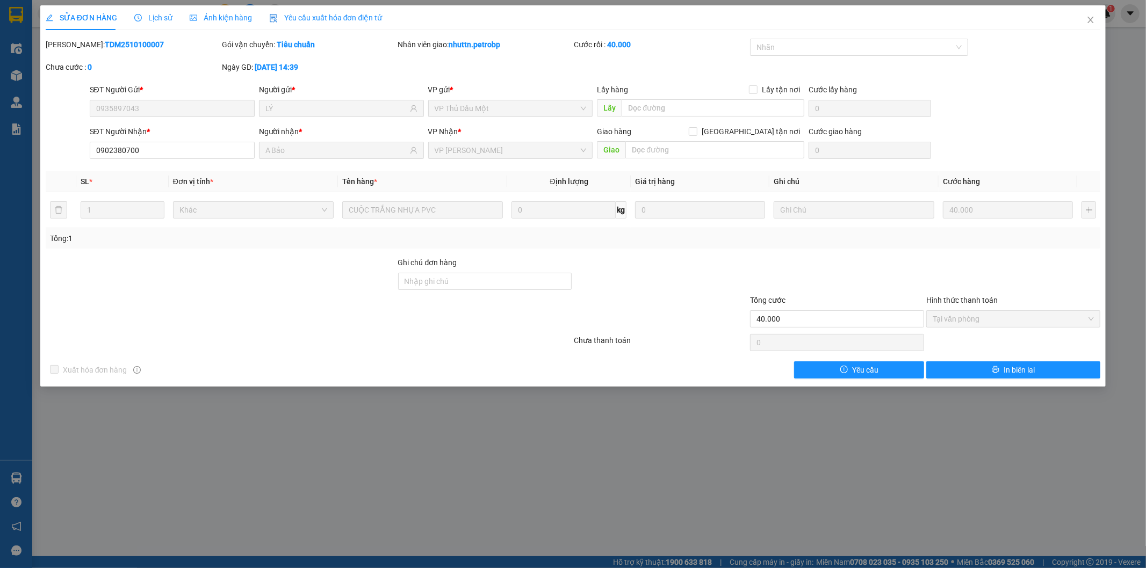
drag, startPoint x: 71, startPoint y: 43, endPoint x: 157, endPoint y: 37, distance: 86.2
click at [157, 37] on div "SỬA ĐƠN HÀNG Lịch sử Ảnh kiện hàng Yêu cầu xuất hóa đơn điện tử Total Paid Fee …" at bounding box center [573, 191] width 1055 height 373
copy b "TDM2510100007"
click at [1091, 23] on icon "close" at bounding box center [1090, 20] width 9 height 9
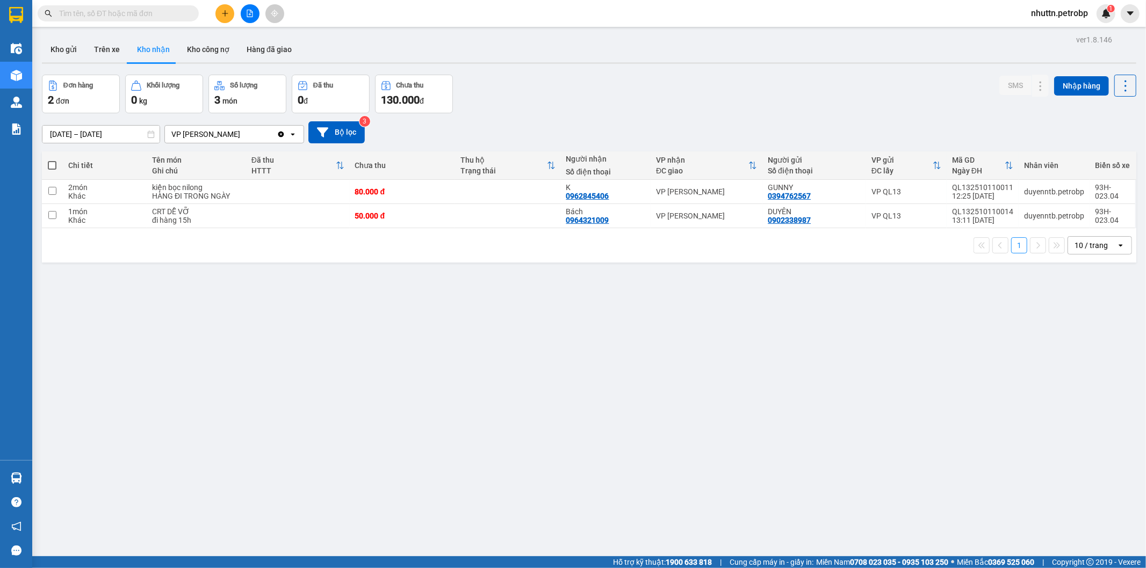
scroll to position [49, 0]
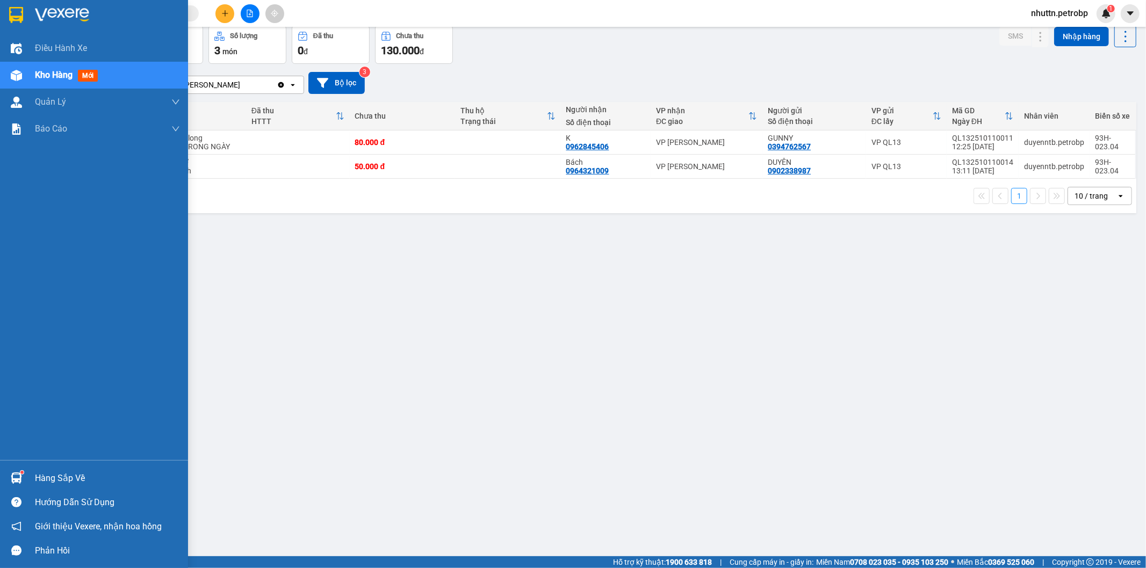
click at [12, 477] on img at bounding box center [16, 478] width 11 height 11
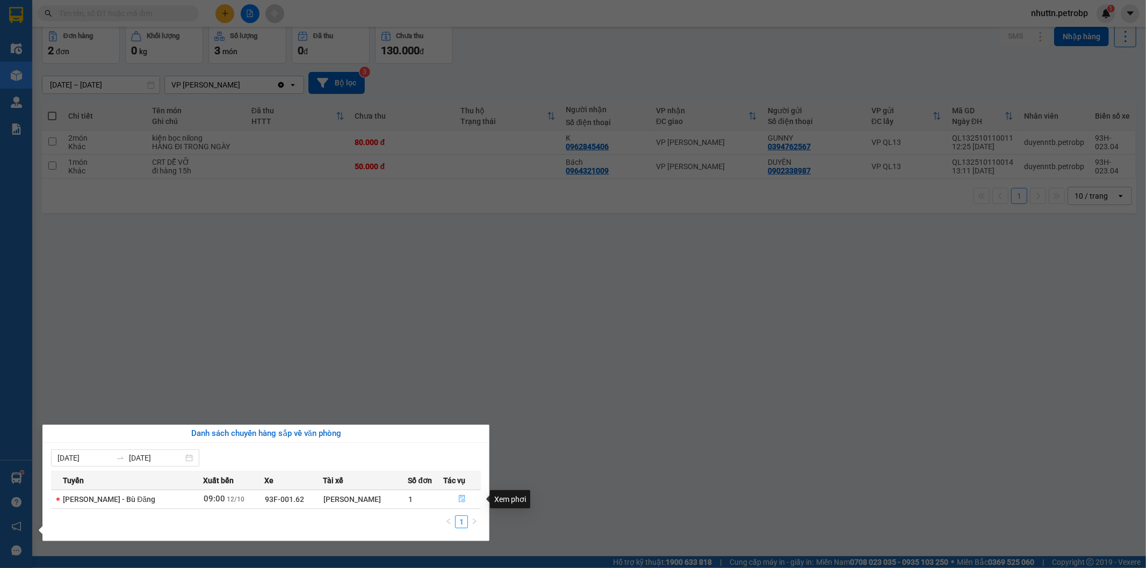
click at [464, 501] on icon "file-done" at bounding box center [462, 499] width 8 height 8
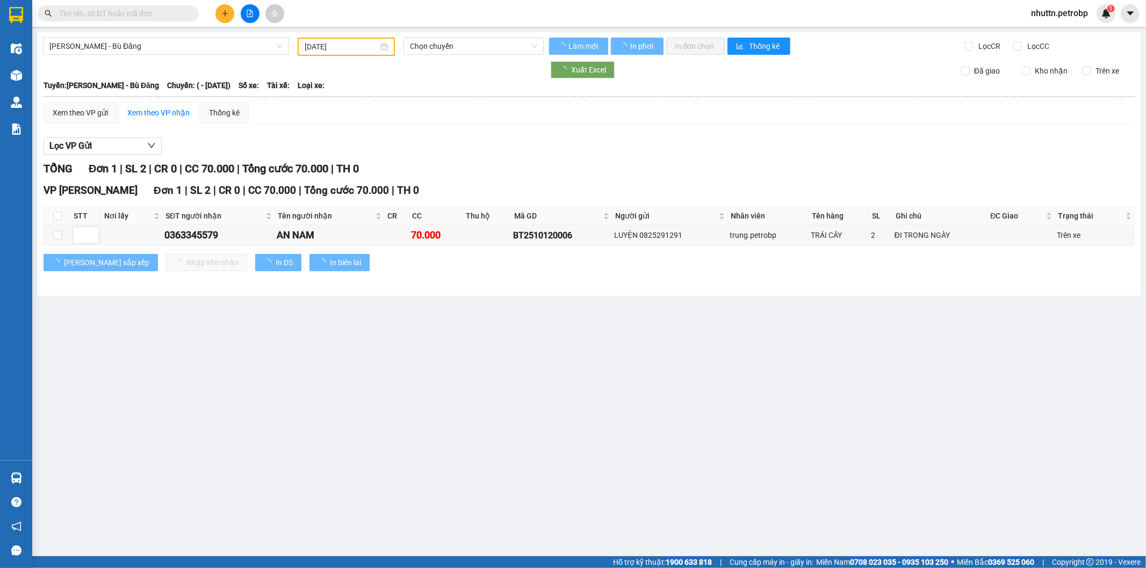
type input "[DATE]"
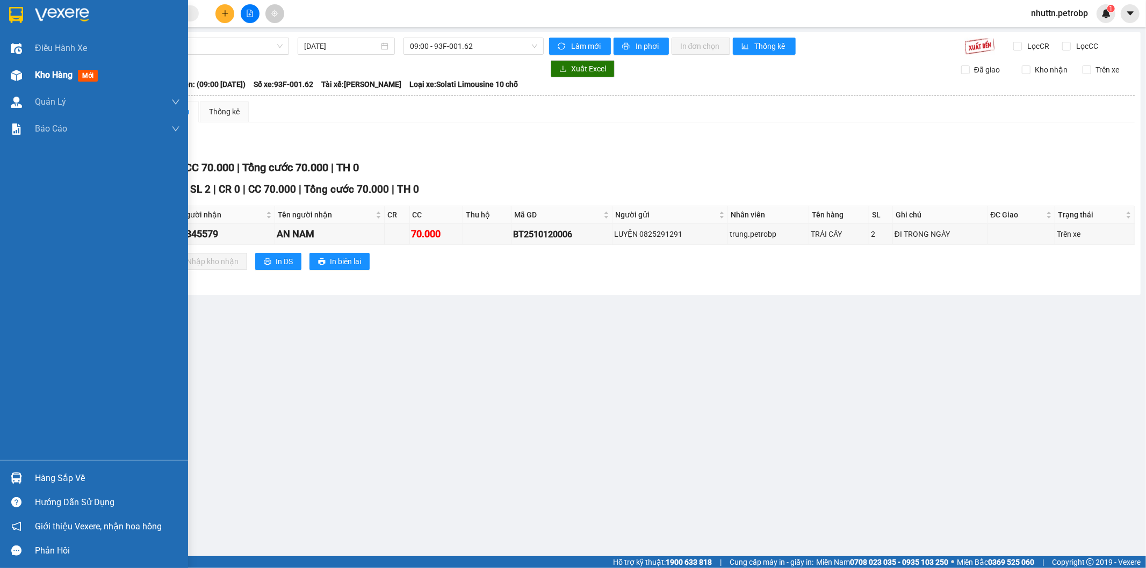
click at [49, 77] on span "Kho hàng" at bounding box center [54, 75] width 38 height 10
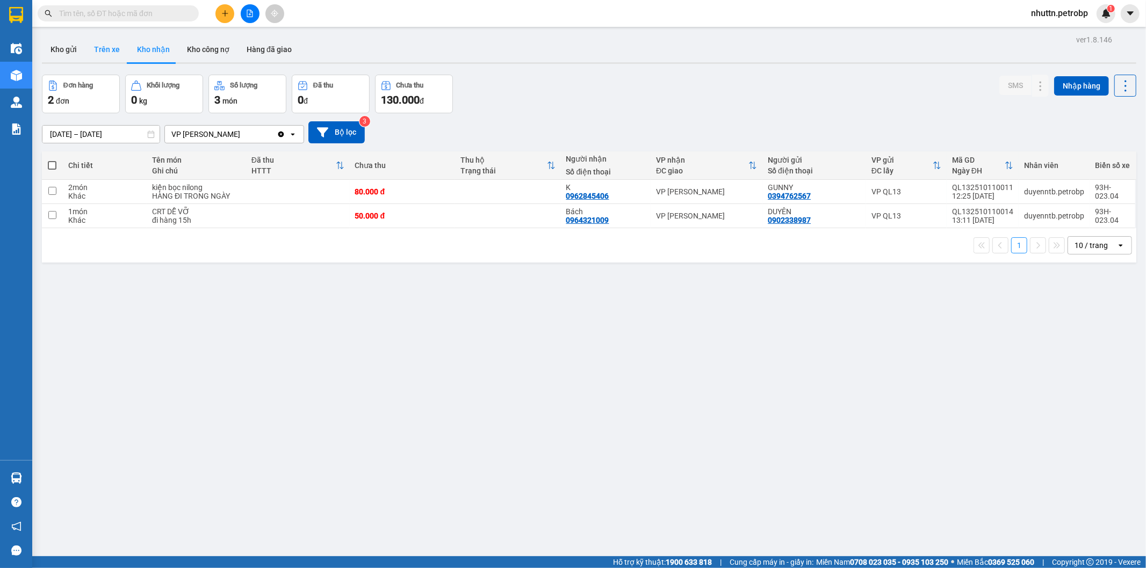
click at [101, 51] on button "Trên xe" at bounding box center [106, 50] width 43 height 26
type input "[DATE] – [DATE]"
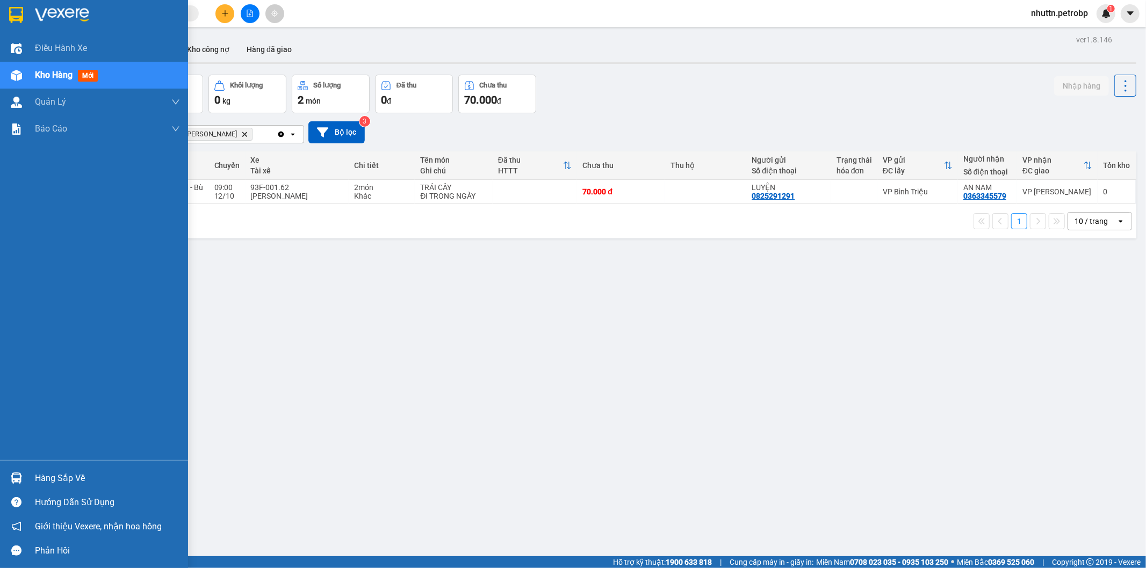
click at [73, 473] on div "Hàng sắp về" at bounding box center [107, 479] width 145 height 16
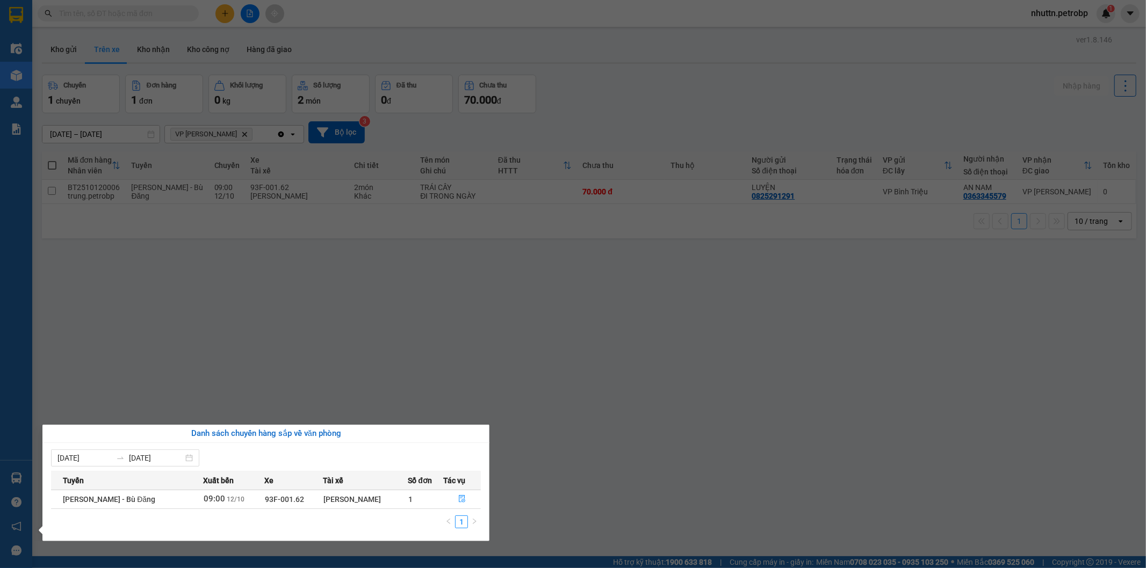
click at [530, 500] on section "Kết quả tìm kiếm ( 0 ) Bộ lọc No Data nhuttn.petrobp 1 Điều hành xe Kho hàng mớ…" at bounding box center [573, 284] width 1146 height 568
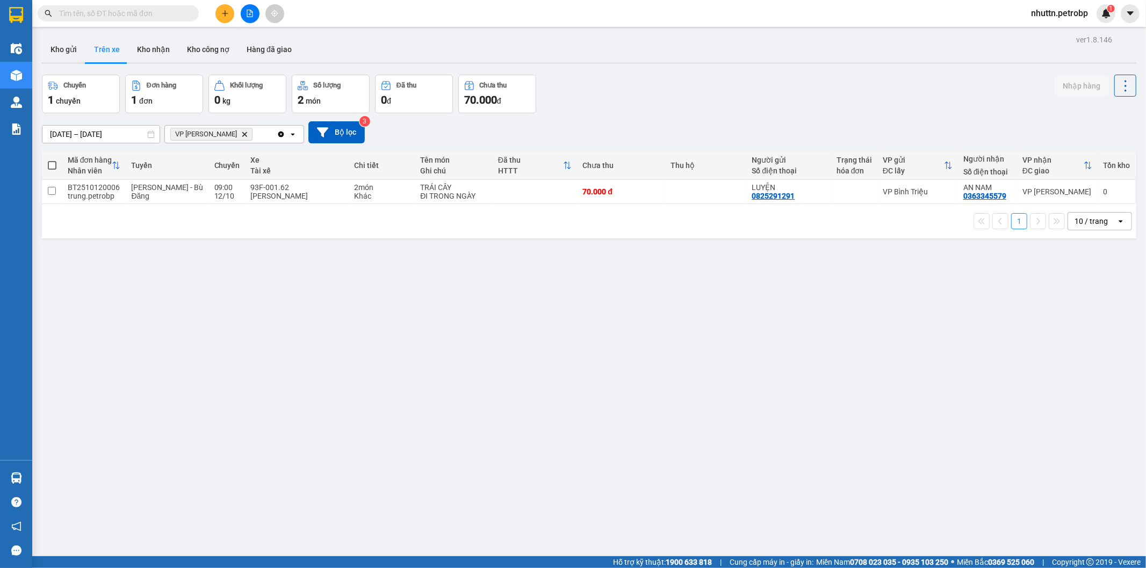
click at [104, 44] on button "Trên xe" at bounding box center [106, 50] width 43 height 26
drag, startPoint x: 337, startPoint y: 326, endPoint x: 664, endPoint y: 468, distance: 356.0
click at [664, 468] on div "ver 1.8.146 Kho gửi Trên xe Kho nhận Kho công nợ Hàng đã giao Chuyến 1 chuyến Đ…" at bounding box center [589, 316] width 1103 height 568
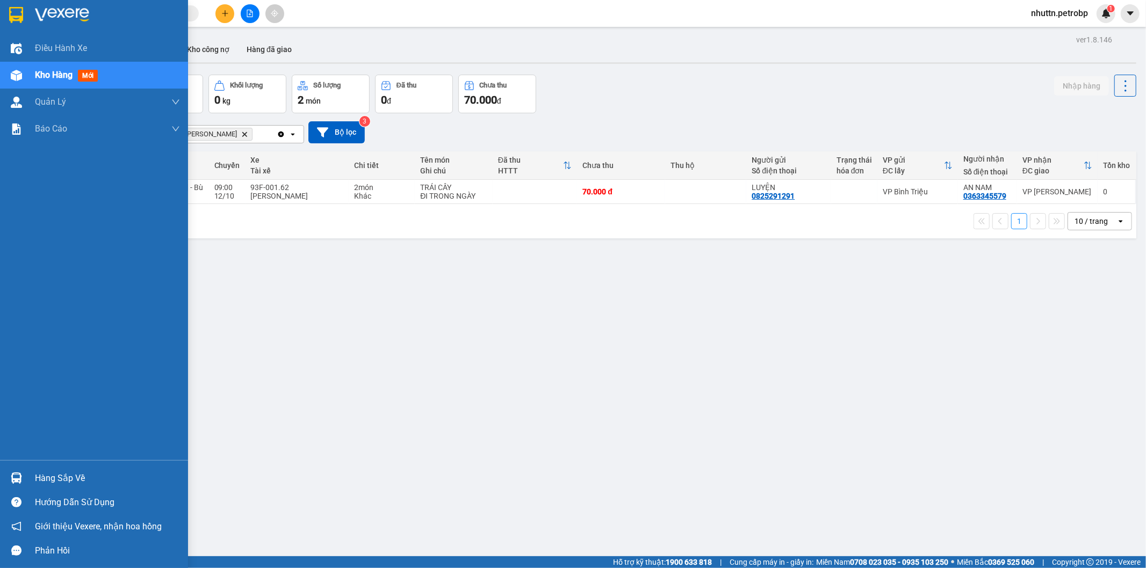
click at [63, 477] on div "Hàng sắp về" at bounding box center [107, 479] width 145 height 16
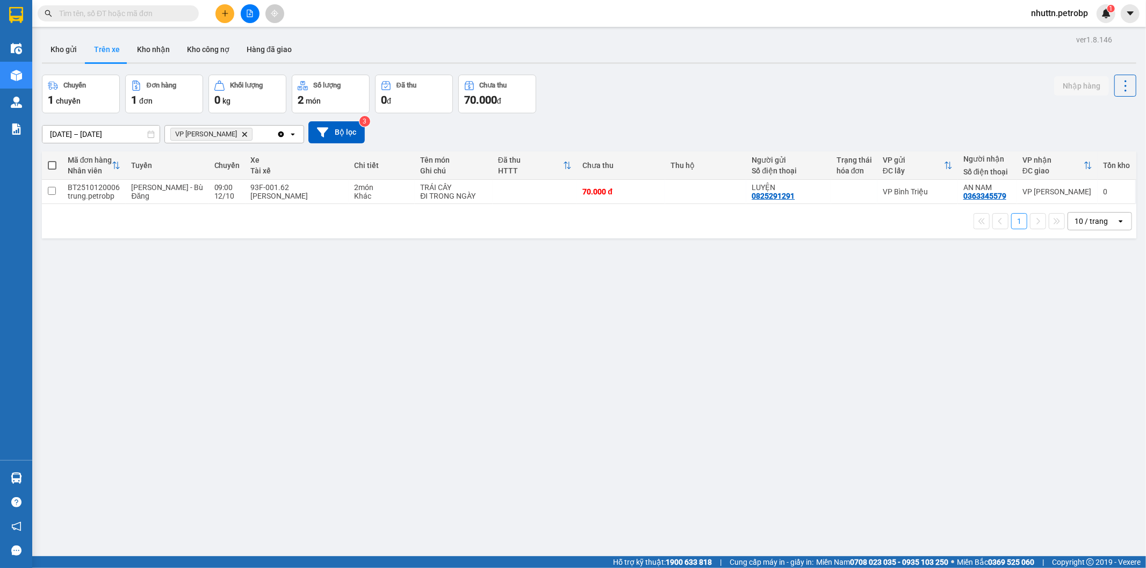
click at [434, 409] on section "Kết quả tìm kiếm ( 0 ) Bộ lọc No Data nhuttn.petrobp 1 Điều hành xe Kho hàng mớ…" at bounding box center [573, 284] width 1146 height 568
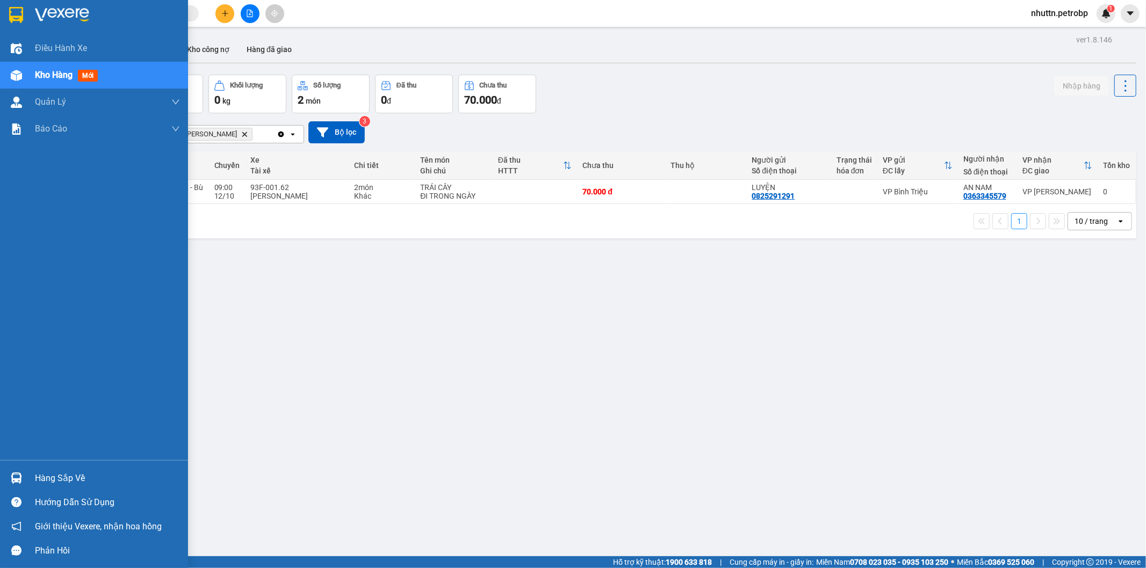
click at [39, 476] on div "Hàng sắp về" at bounding box center [107, 479] width 145 height 16
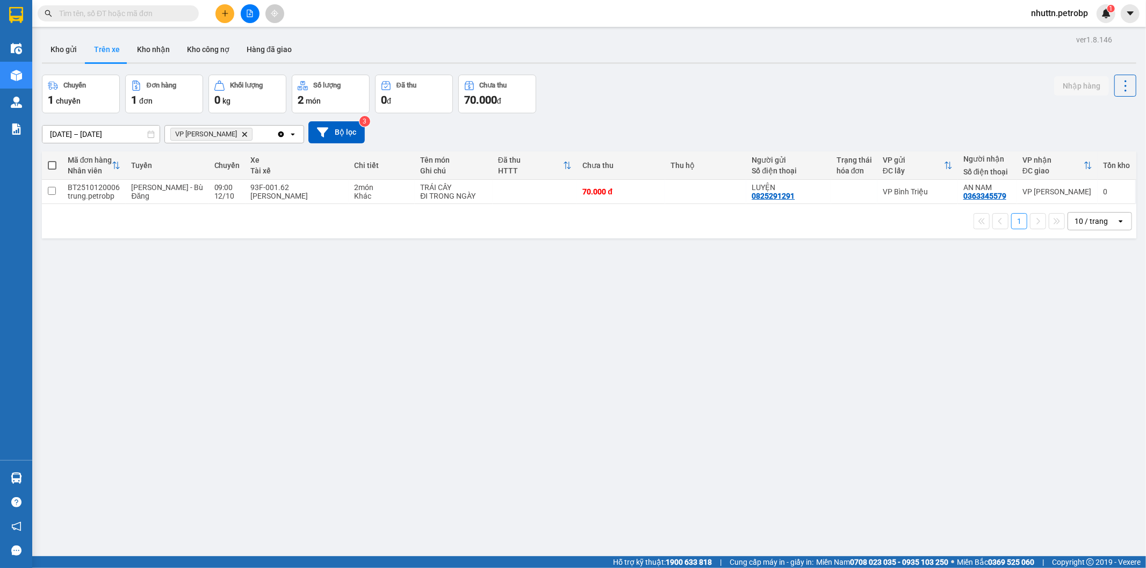
click at [385, 385] on section "Kết quả tìm kiếm ( 0 ) Bộ lọc No Data nhuttn.petrobp 1 Điều hành xe Kho hàng mớ…" at bounding box center [573, 284] width 1146 height 568
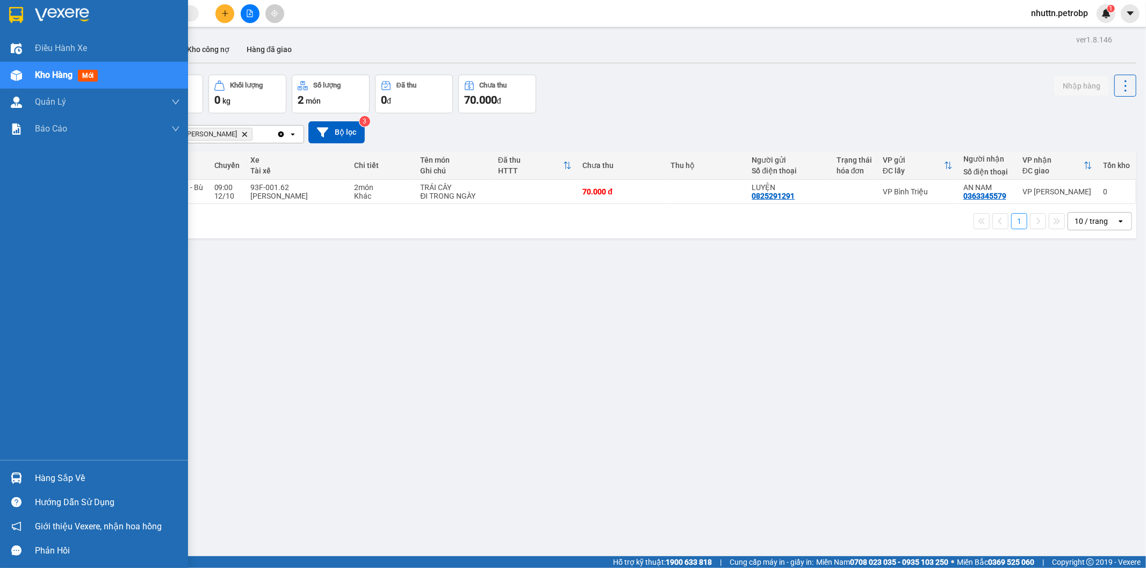
click at [61, 468] on div "Hàng sắp về" at bounding box center [94, 478] width 188 height 24
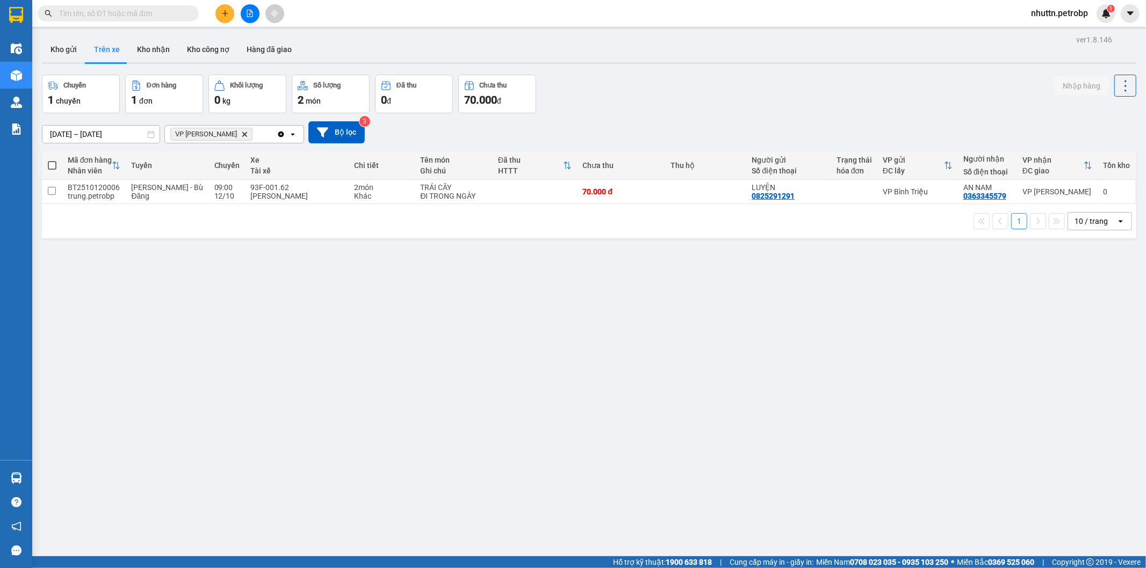
click at [564, 505] on section "Kết quả tìm kiếm ( 0 ) Bộ lọc No Data nhuttn.petrobp 1 Điều hành xe Kho hàng mớ…" at bounding box center [573, 284] width 1146 height 568
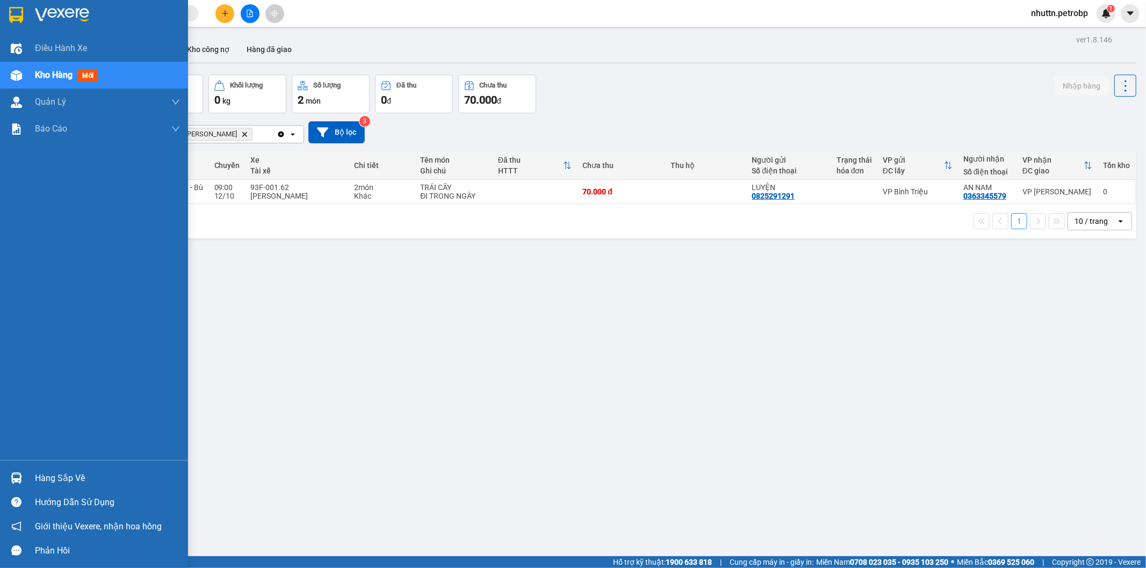
click at [20, 474] on img at bounding box center [16, 478] width 11 height 11
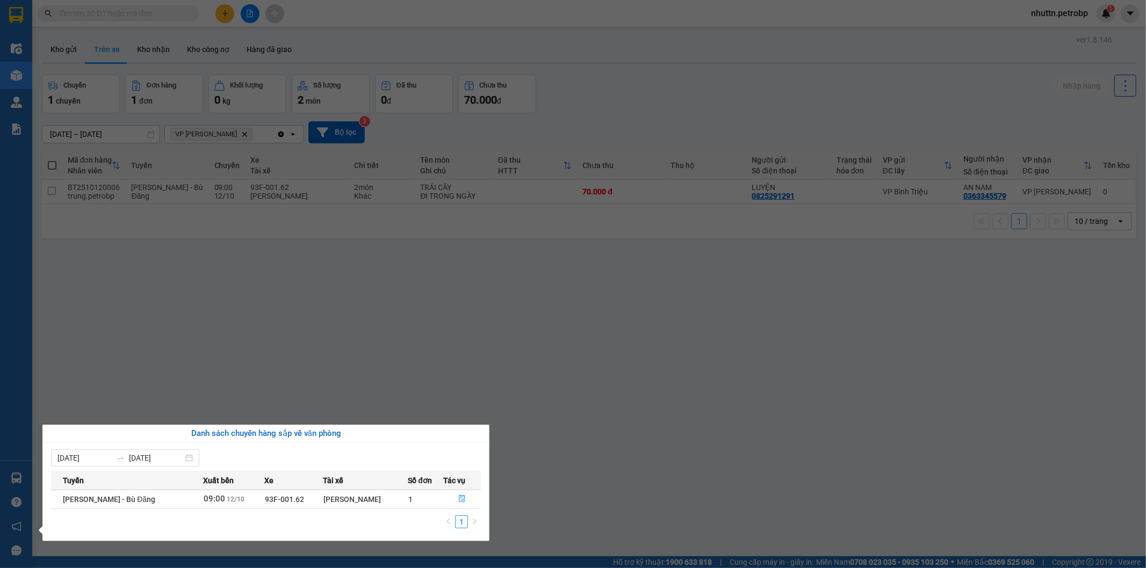
click at [581, 407] on section "Kết quả tìm kiếm ( 0 ) Bộ lọc No Data nhuttn.petrobp 1 Điều hành xe Kho hàng mớ…" at bounding box center [573, 284] width 1146 height 568
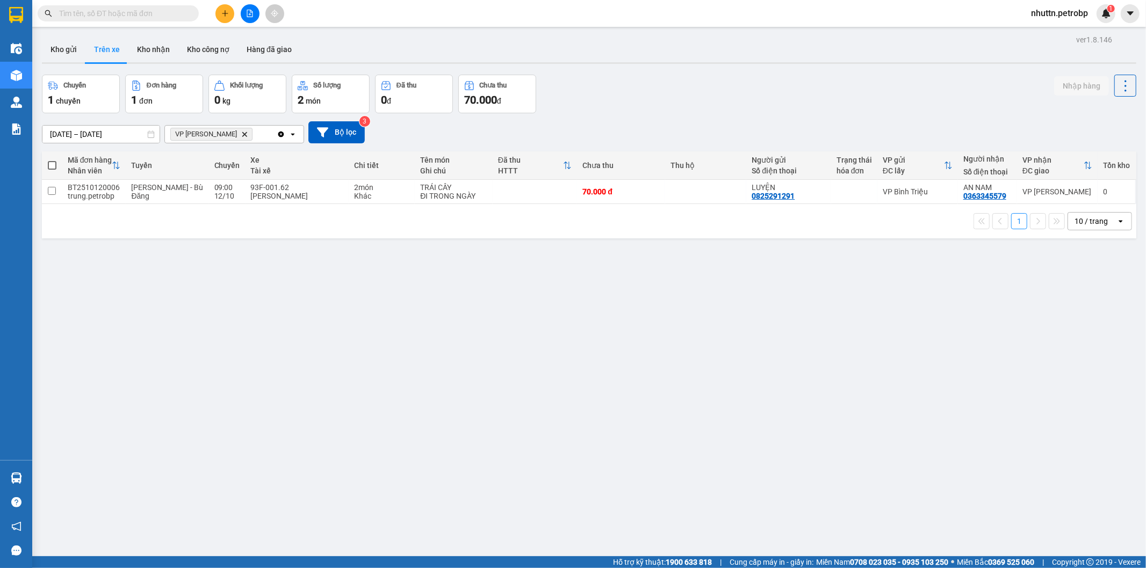
click at [109, 44] on button "Trên xe" at bounding box center [106, 50] width 43 height 26
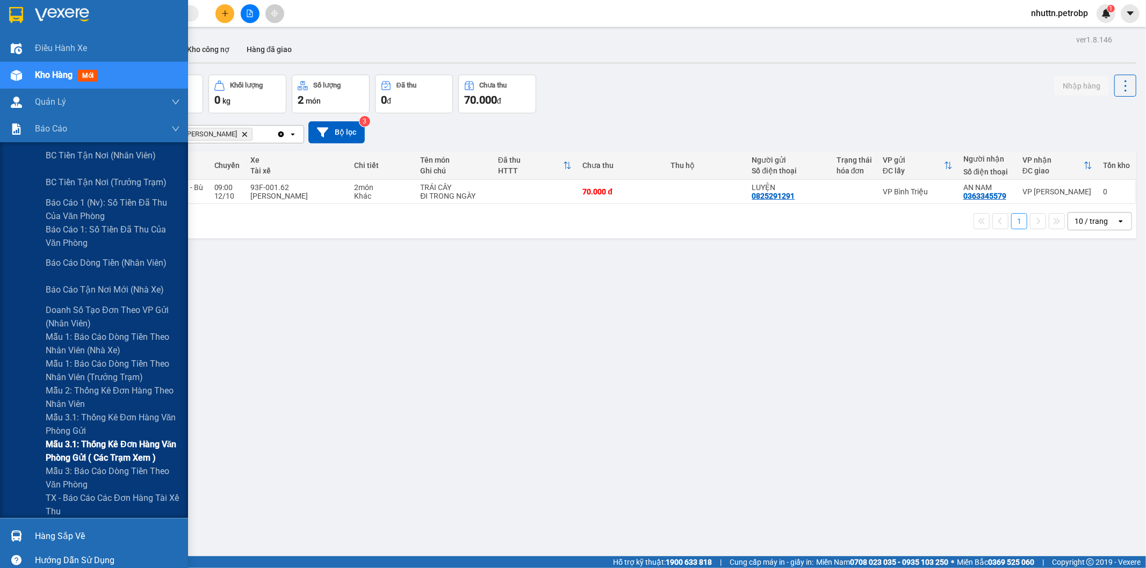
click at [105, 445] on span "Mẫu 3.1: Thống kê đơn hàng văn phòng gửi ( các trạm xem )" at bounding box center [113, 451] width 134 height 27
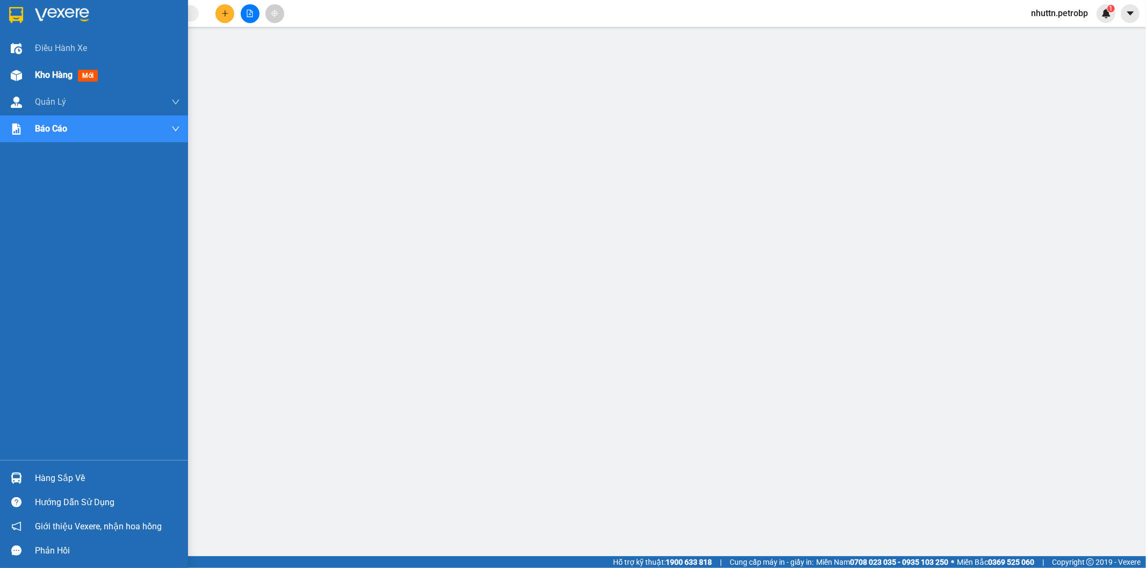
click at [45, 71] on span "Kho hàng" at bounding box center [54, 75] width 38 height 10
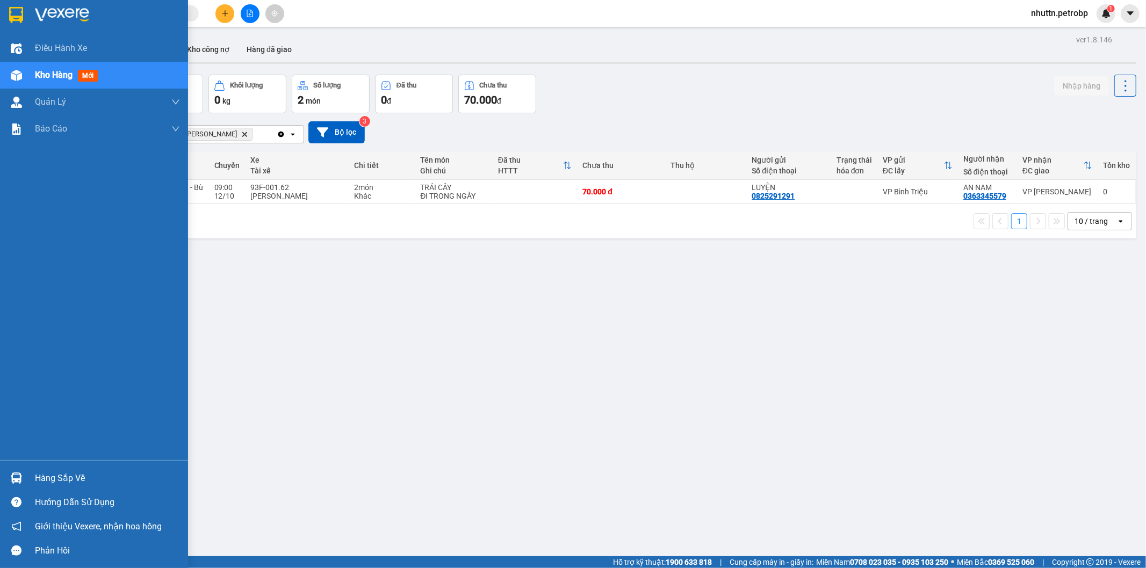
click at [46, 478] on div "Hàng sắp về" at bounding box center [107, 479] width 145 height 16
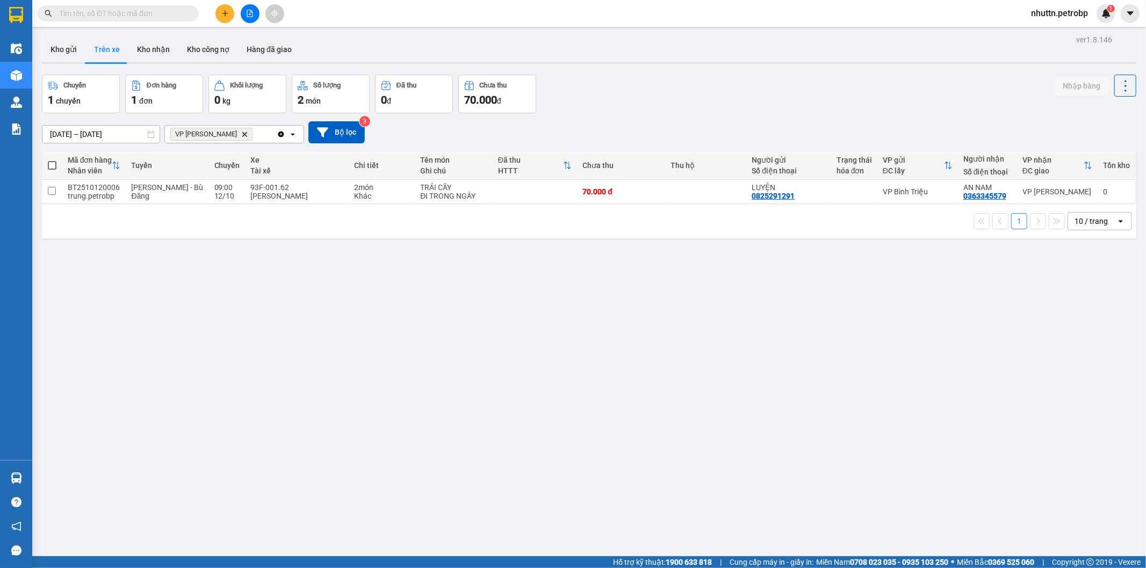
click at [351, 344] on section "Kết quả tìm kiếm ( 0 ) Bộ lọc No Data nhuttn.petrobp 1 Điều hành xe Kho hàng mớ…" at bounding box center [573, 284] width 1146 height 568
